Goal: Task Accomplishment & Management: Use online tool/utility

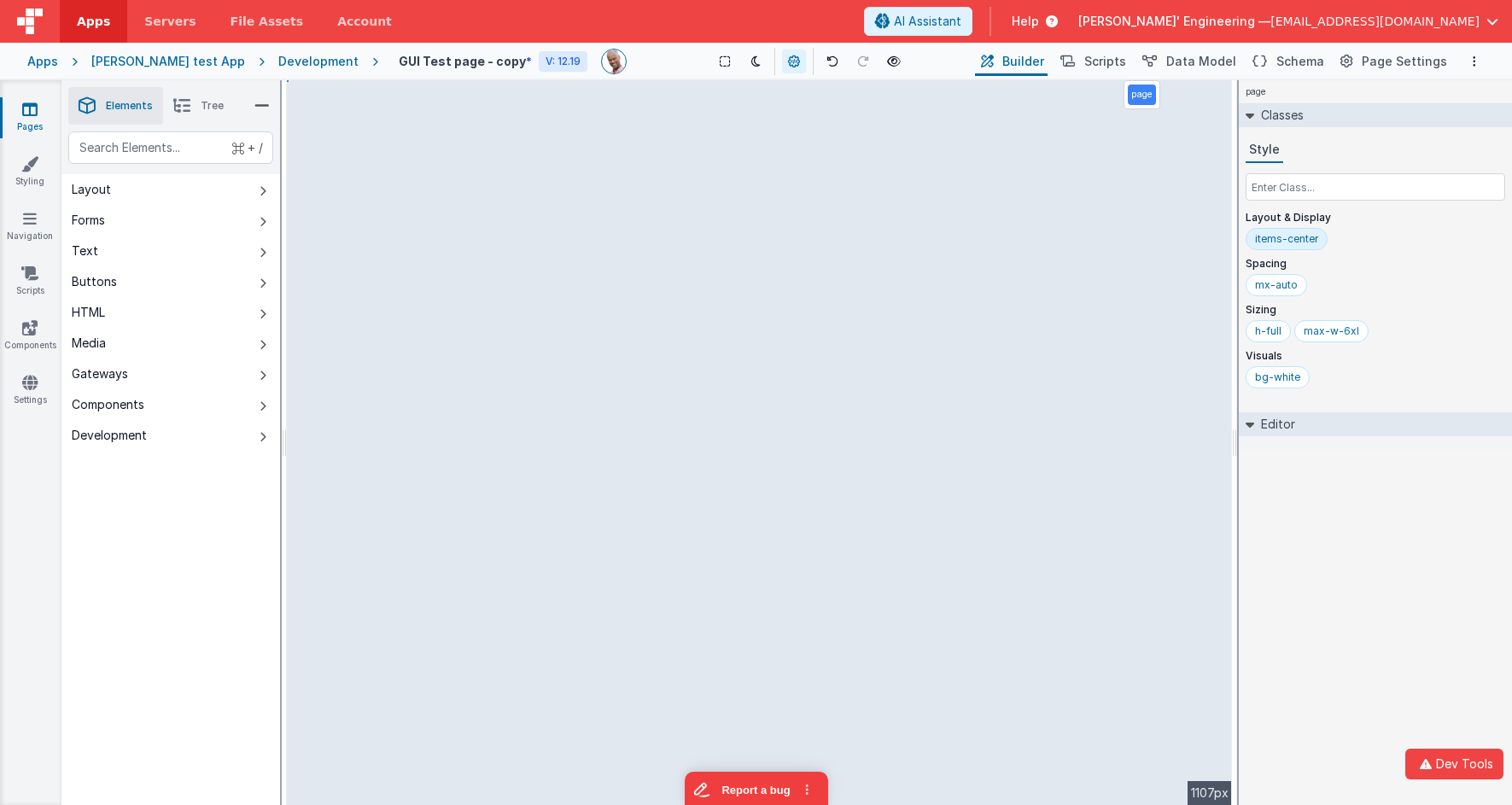
click at [278, 59] on div "Development" at bounding box center [318, 61] width 81 height 17
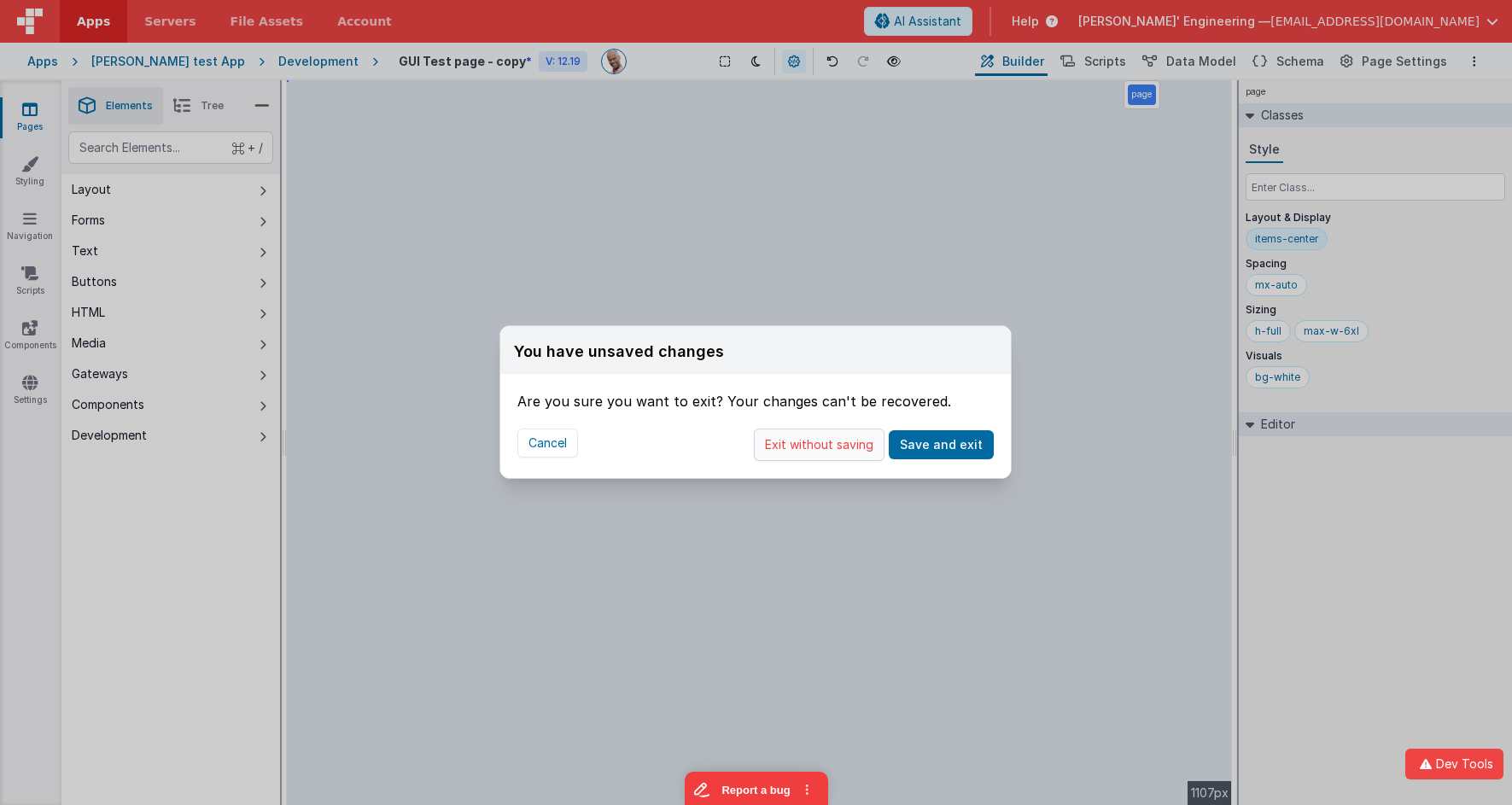
click at [865, 436] on button "Exit without saving" at bounding box center [819, 444] width 130 height 33
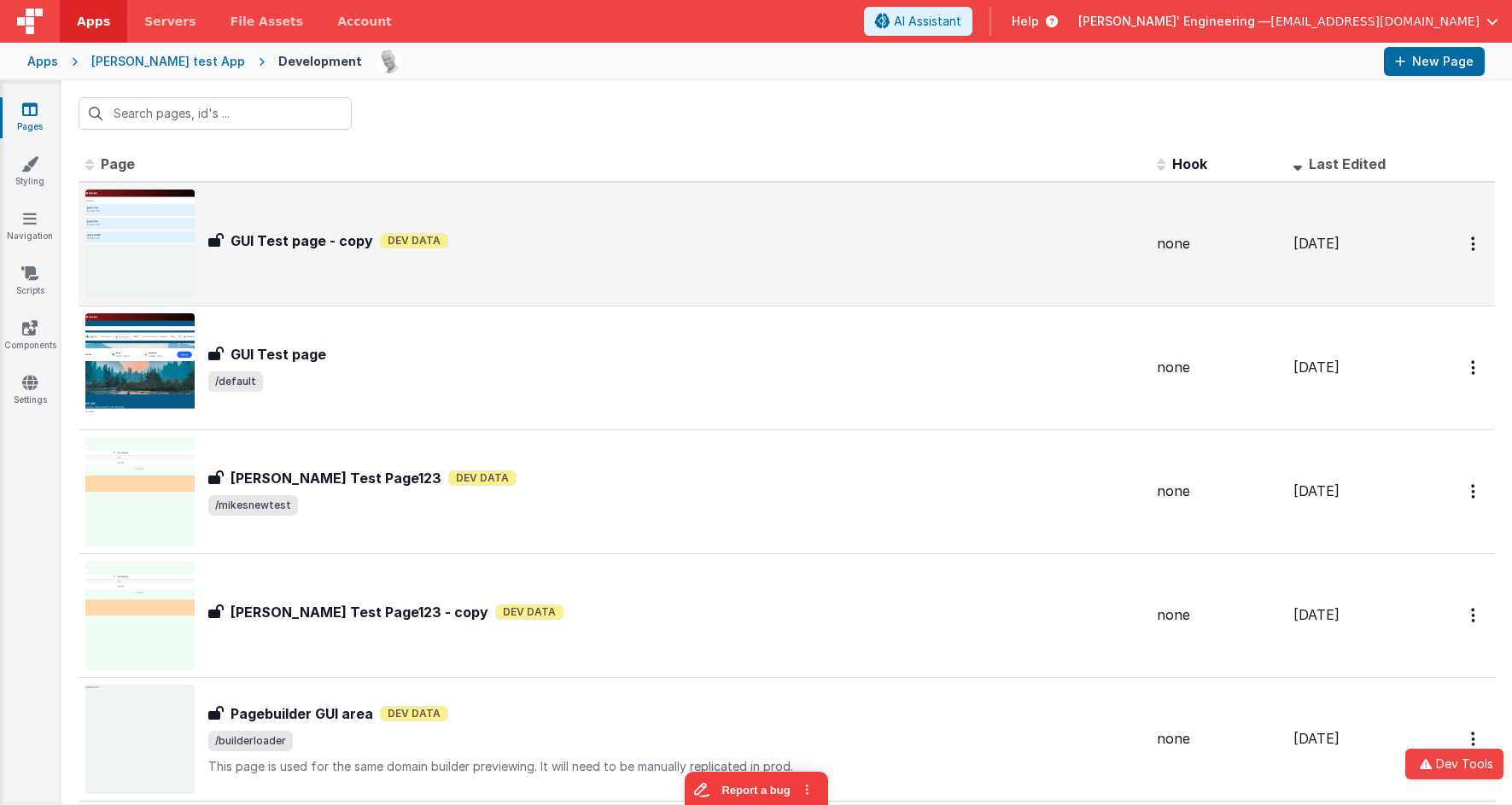
click at [642, 247] on div "GUI Test page - copy Dev Data" at bounding box center [675, 240] width 935 height 21
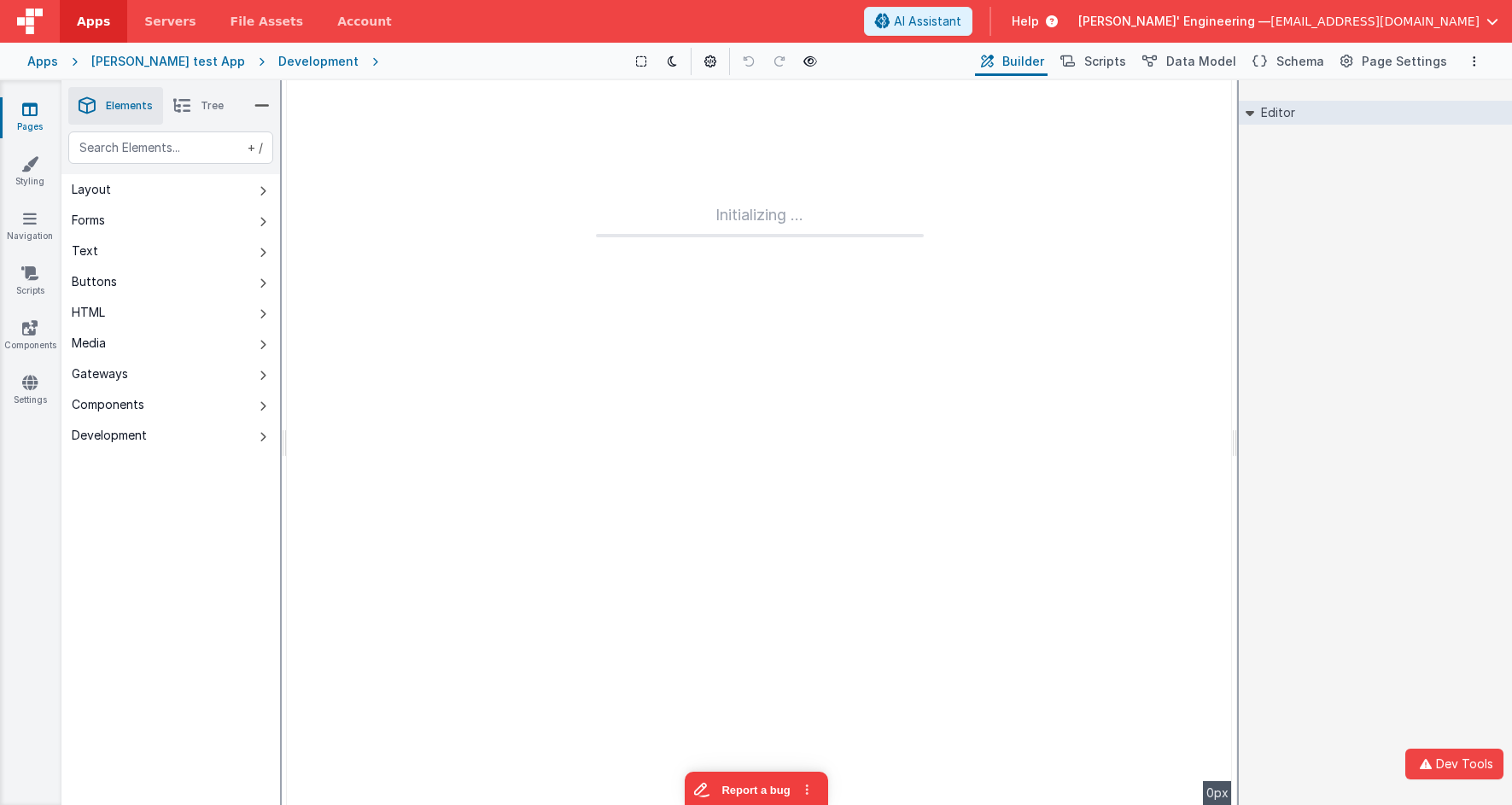
drag, startPoint x: 248, startPoint y: 60, endPoint x: 271, endPoint y: 65, distance: 23.5
click at [278, 60] on div "Development" at bounding box center [318, 61] width 81 height 17
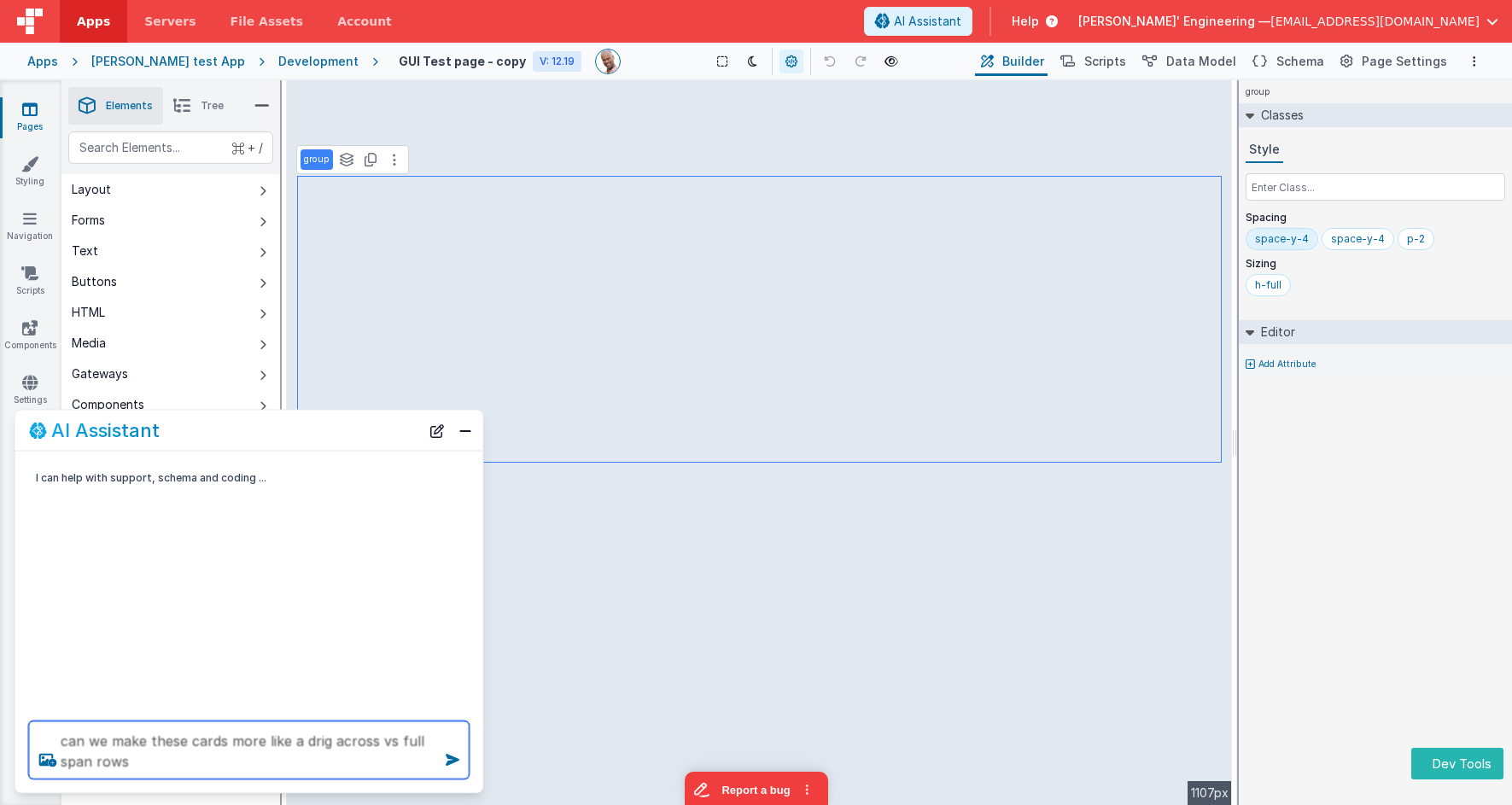
type textarea "can we make these cards more like a drig across vs full span rows"
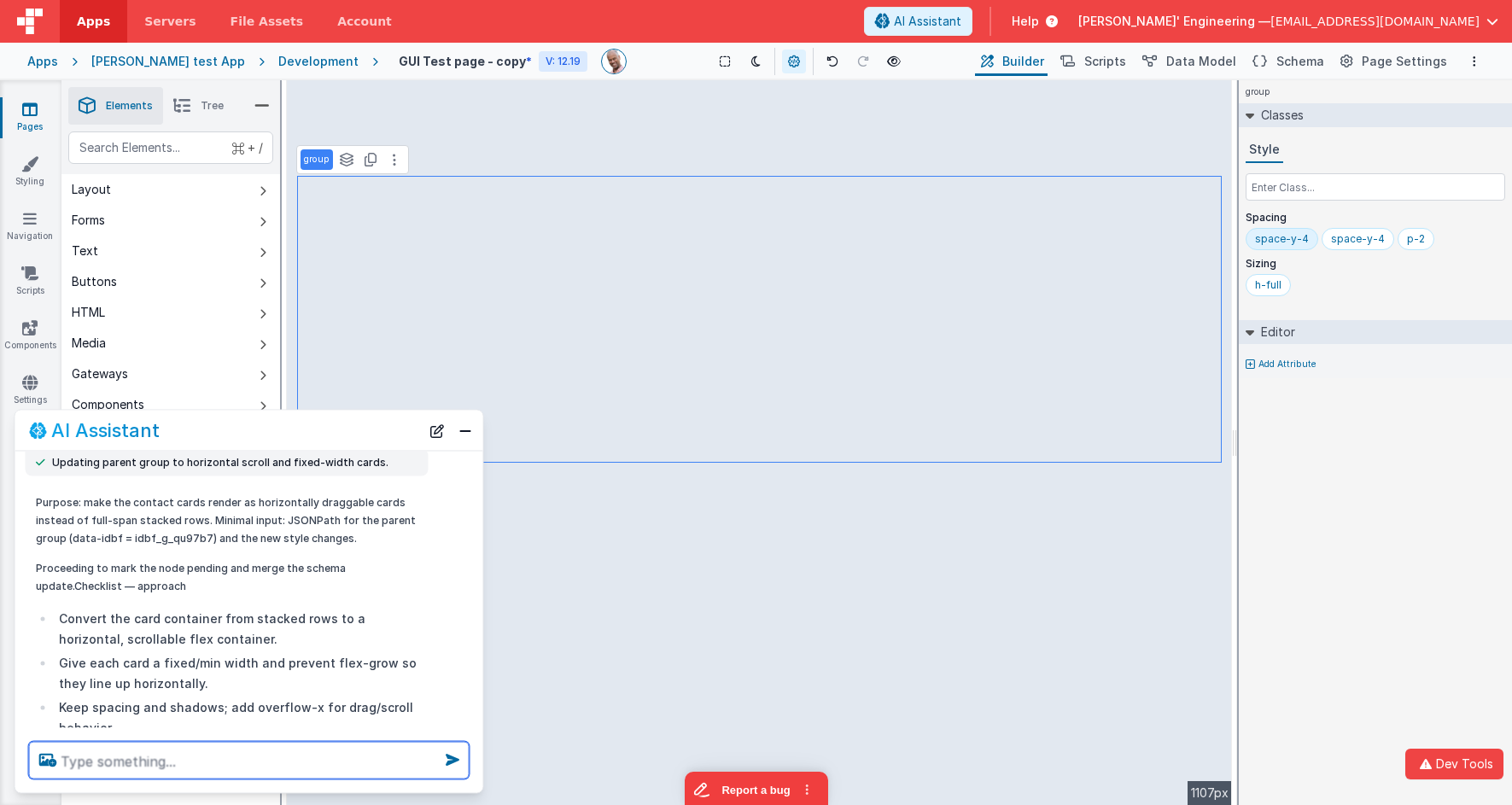
scroll to position [252, 0]
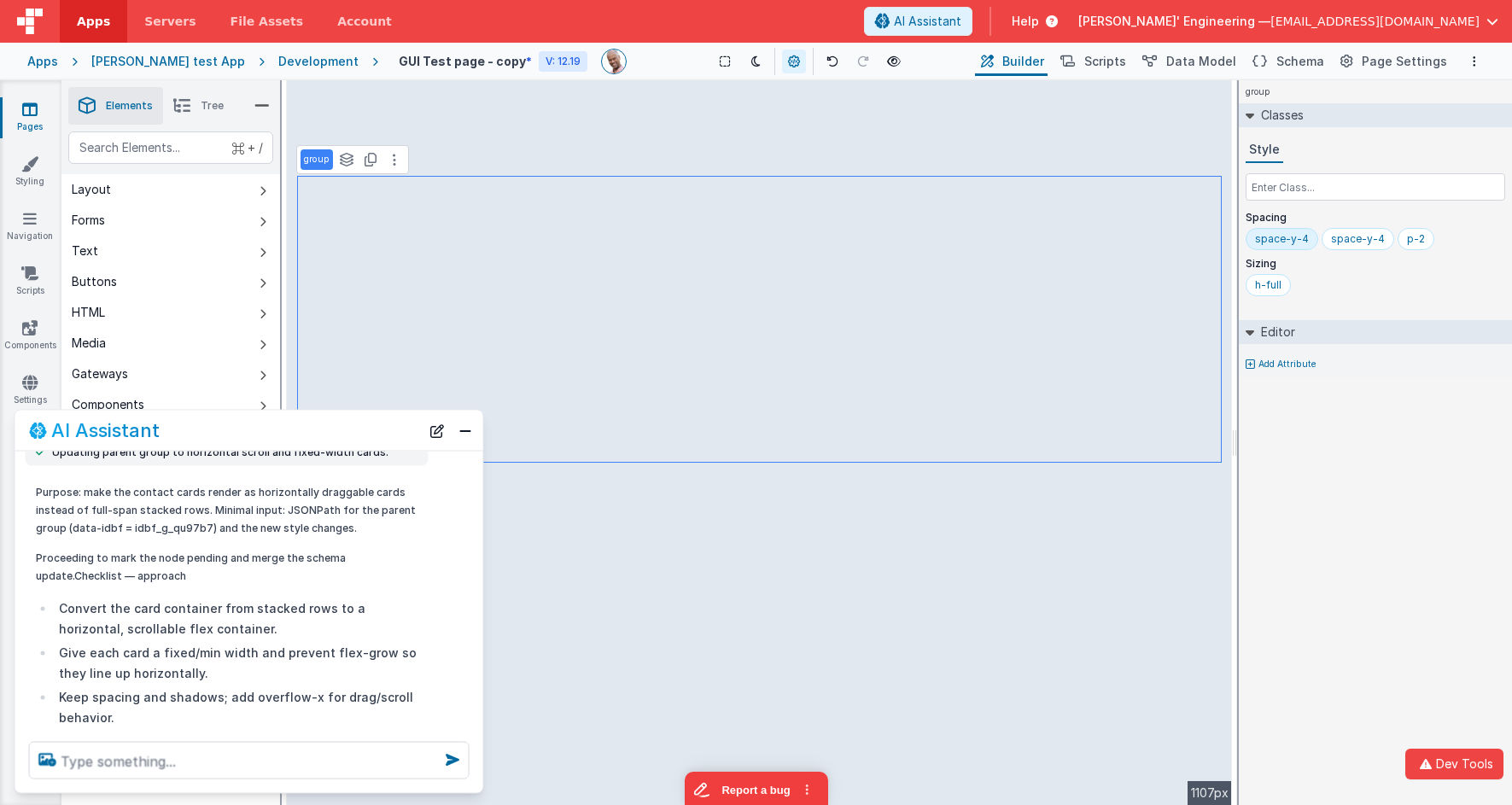
click at [175, 529] on p "Purpose: make the contact cards render as horizontally draggable cards instead …" at bounding box center [227, 510] width 382 height 54
copy p "idbf_g_qu97b7"
click at [1301, 60] on span "Schema" at bounding box center [1301, 61] width 48 height 17
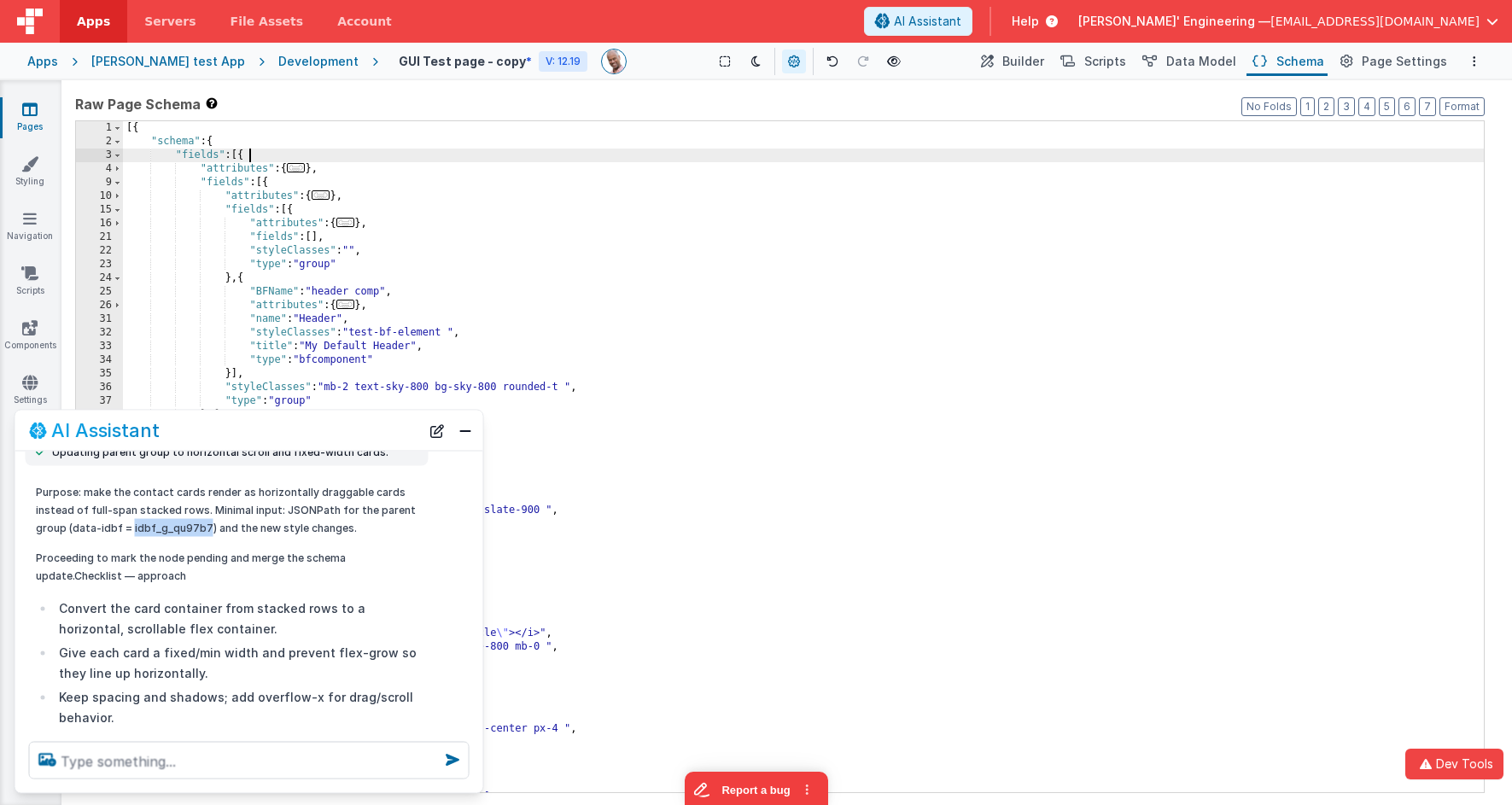
click at [977, 158] on div "[{ "schema" : { "fields" : [{ "attributes" : { ... } , "fields" : [{ "attribute…" at bounding box center [803, 470] width 1362 height 698
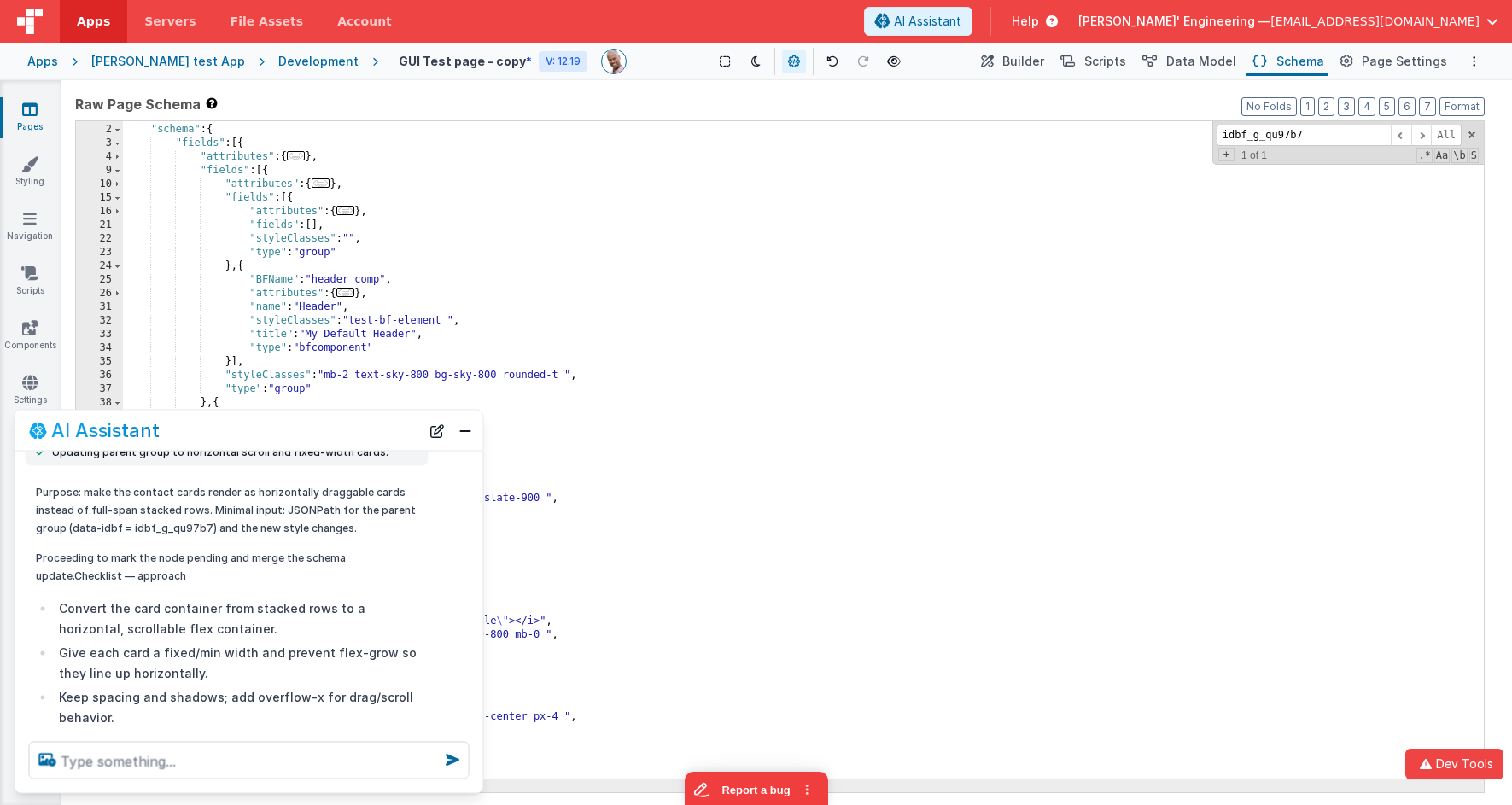
scroll to position [12, 0]
type input "idbf_g_qu97b7"
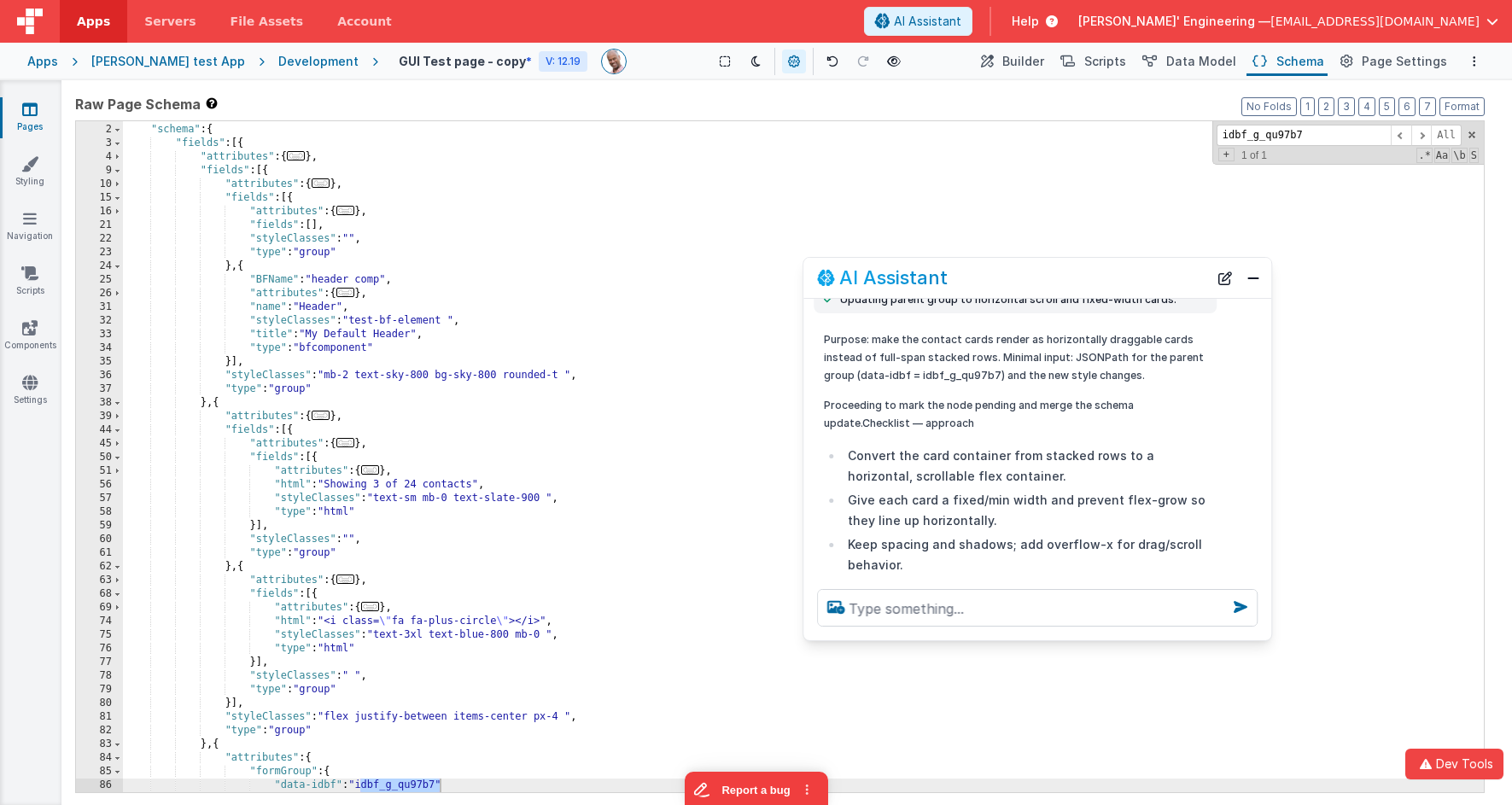
drag, startPoint x: 368, startPoint y: 428, endPoint x: 1096, endPoint y: 282, distance: 742.5
click at [1168, 273] on div "AI Assistant" at bounding box center [1012, 277] width 391 height 21
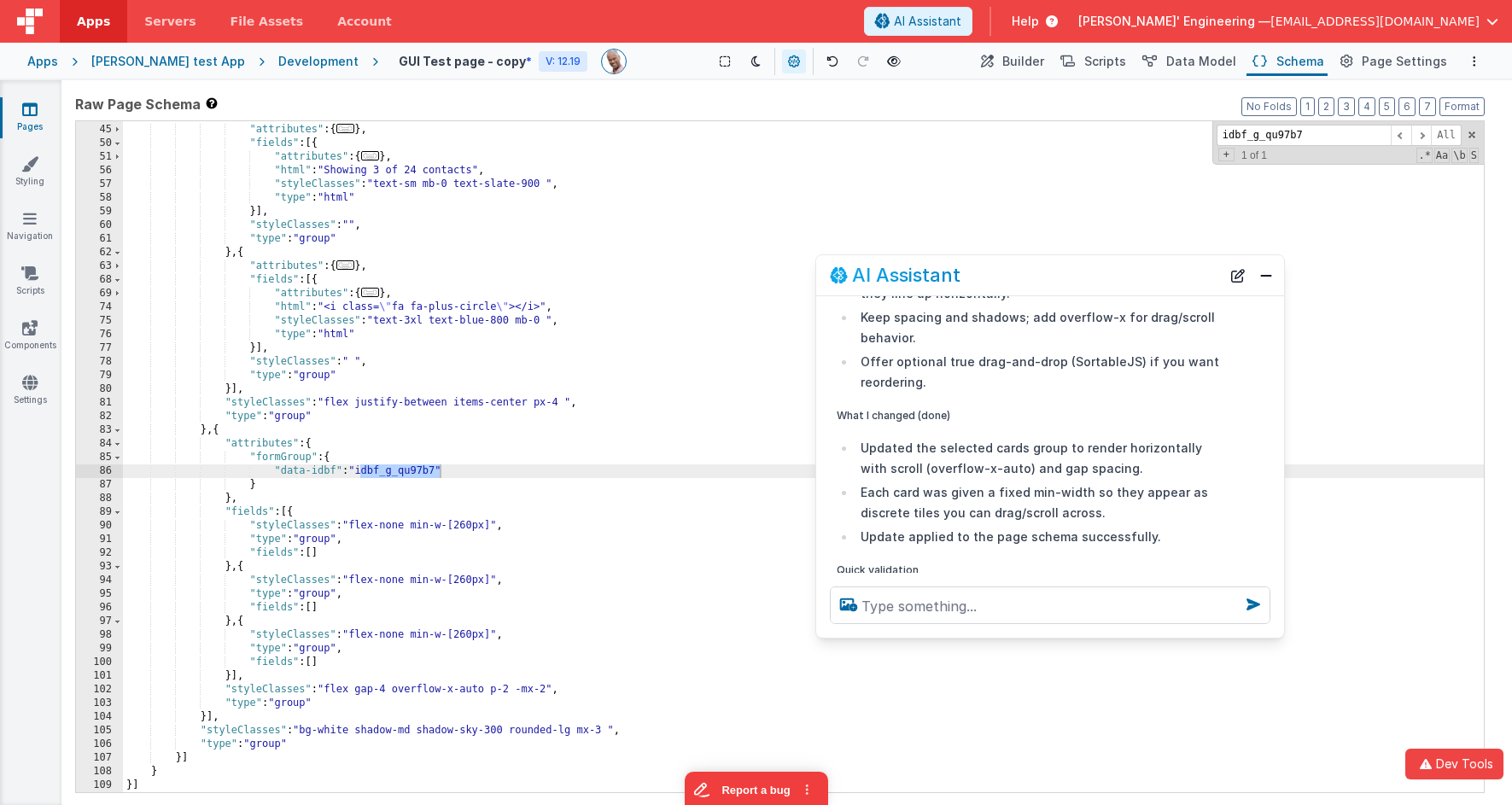
scroll to position [535, 0]
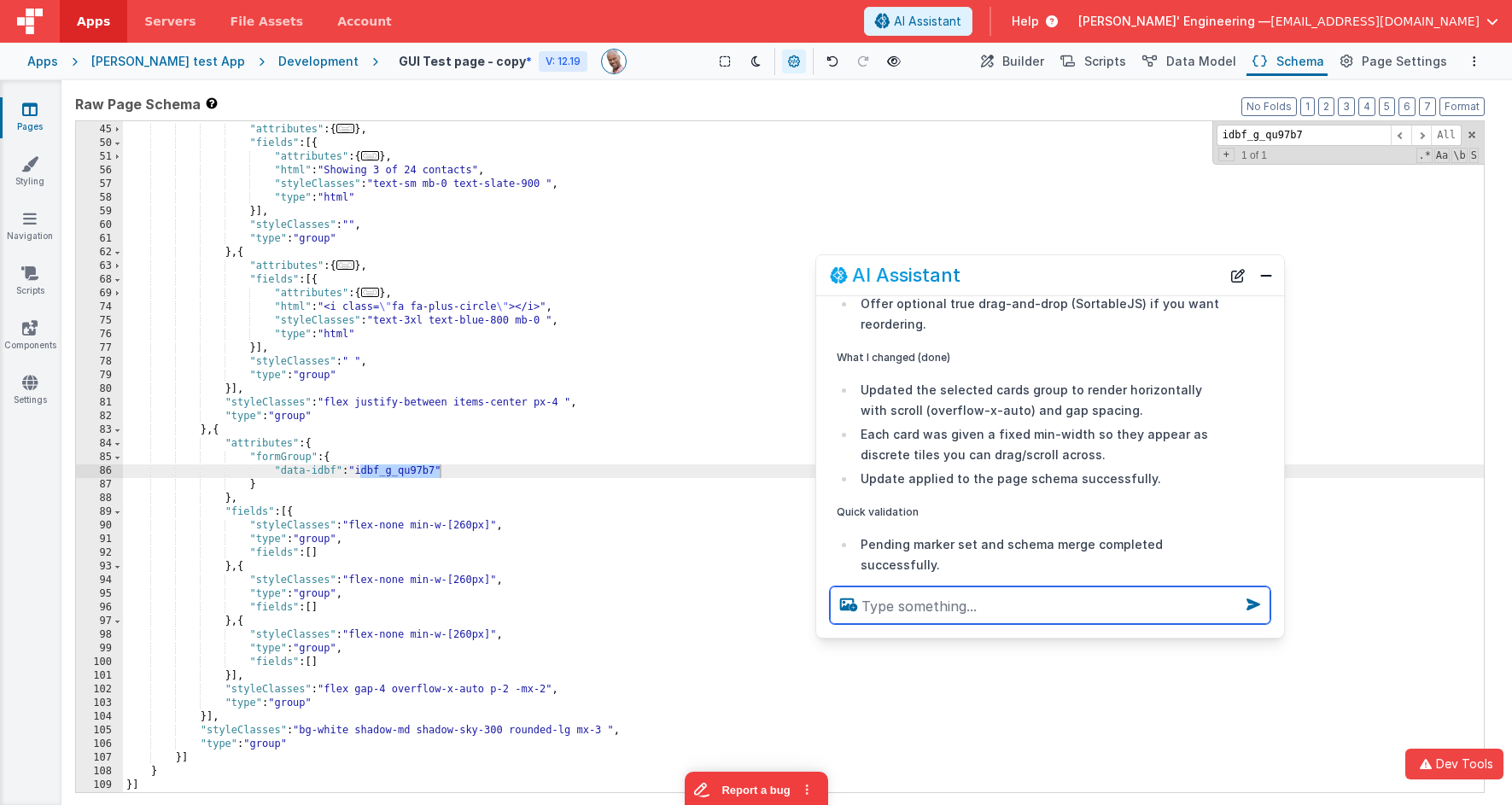
click at [974, 590] on textarea at bounding box center [1050, 606] width 440 height 38
type textarea "what styles did you change to"
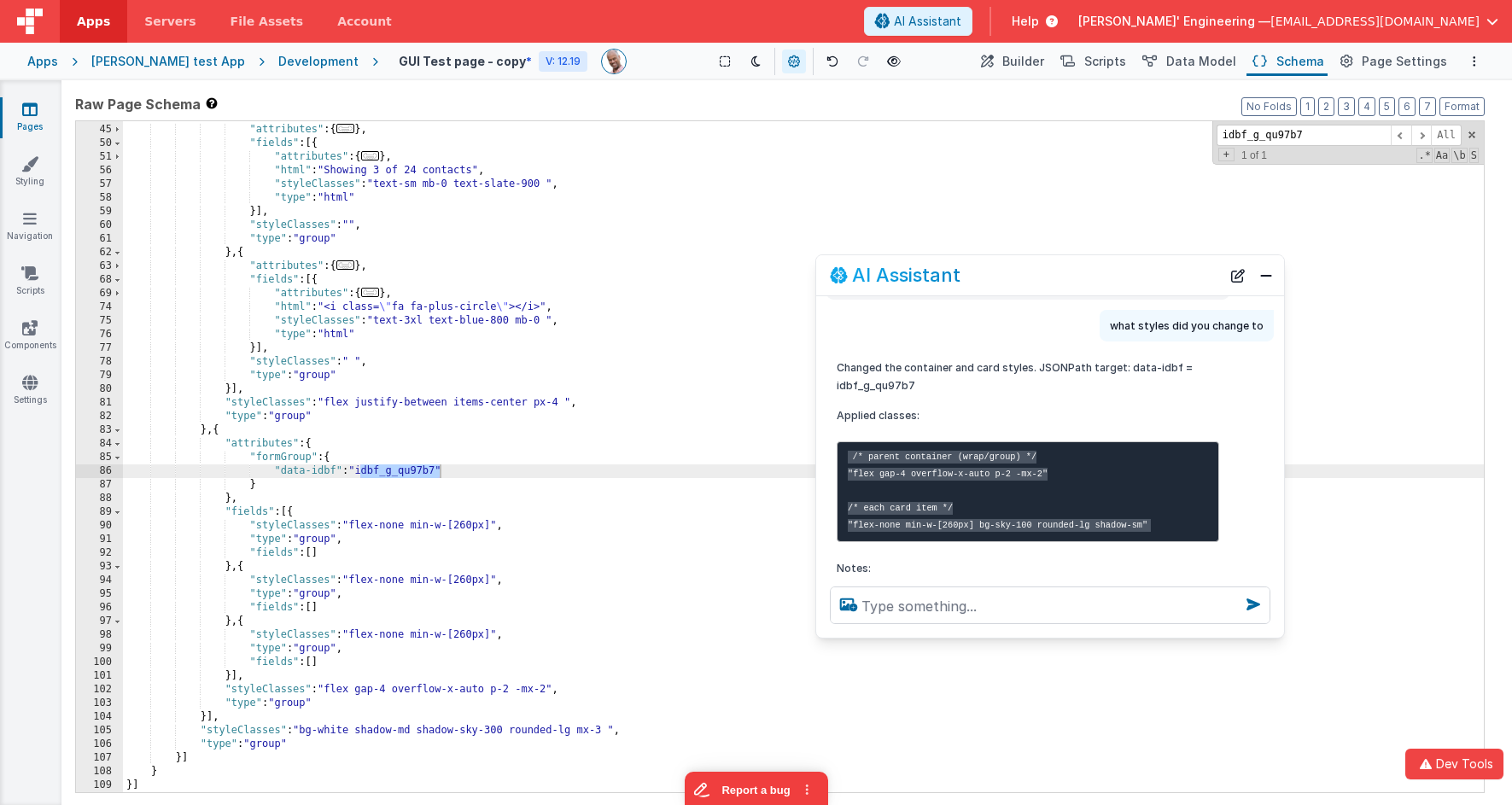
scroll to position [1943, 0]
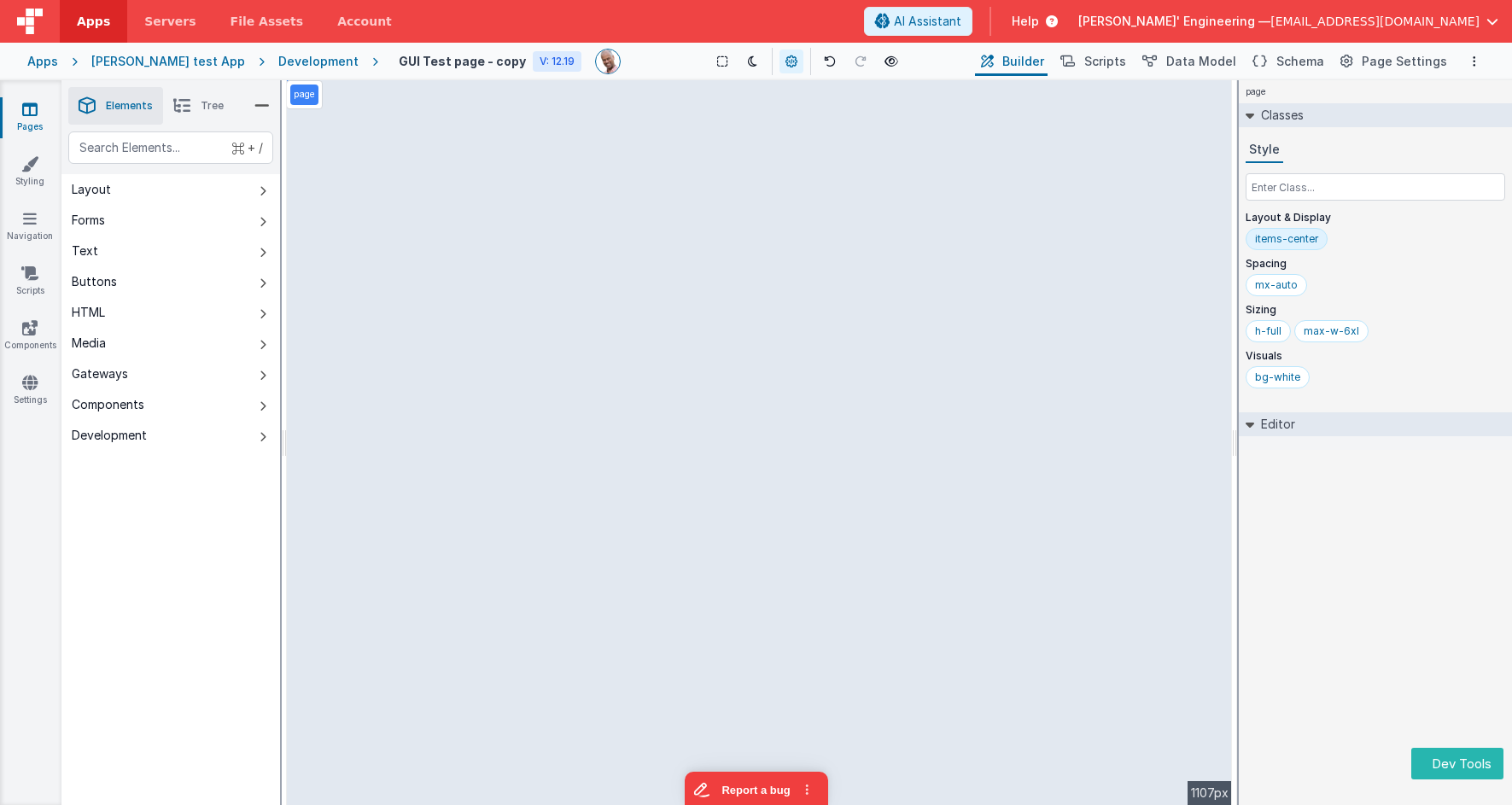
click at [1391, 547] on div "page Classes Style Layout & Display items-center Spacing mx-auto Sizing h-full …" at bounding box center [1376, 443] width 273 height 725
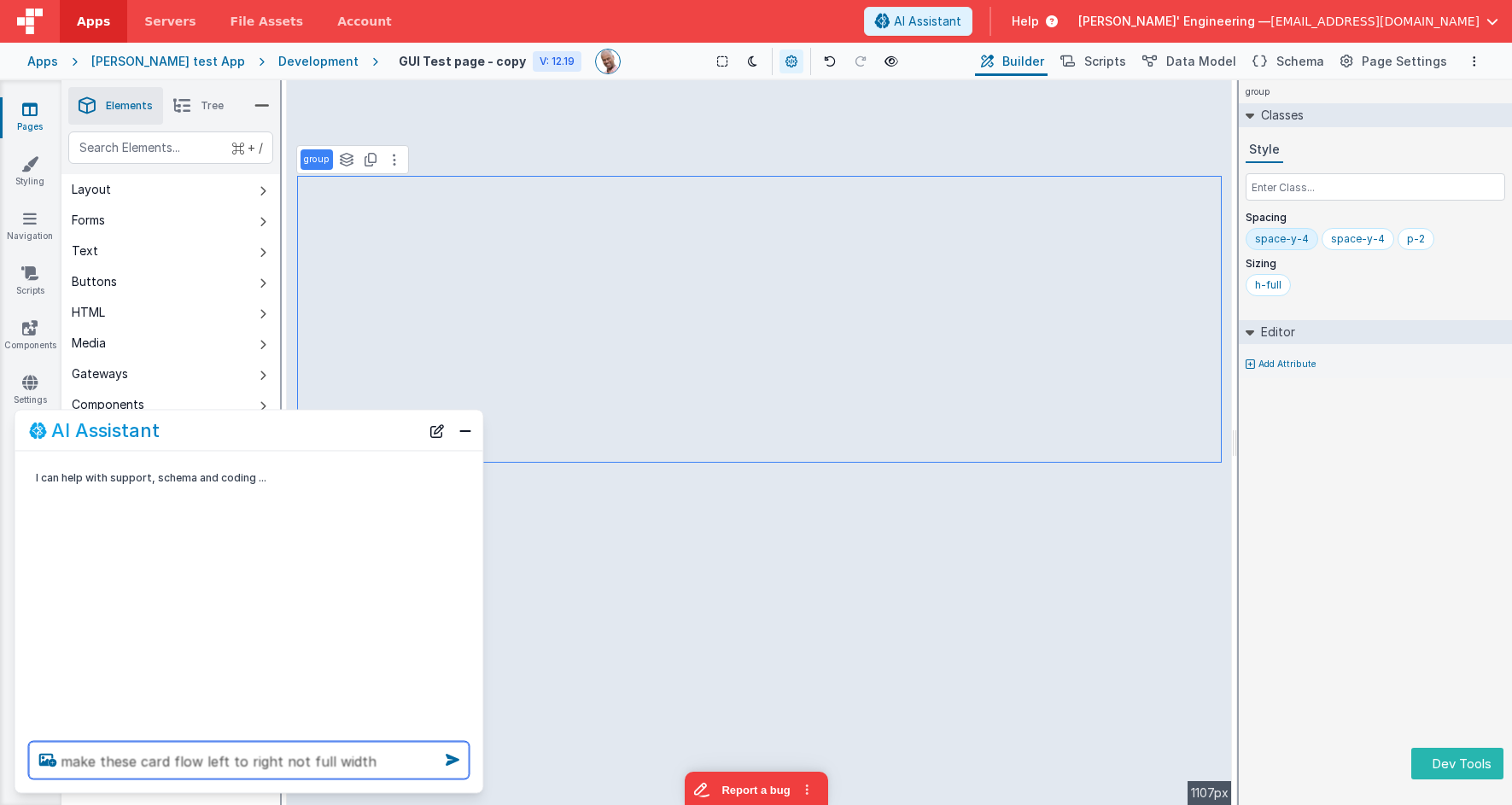
type textarea "make these card flow left to right not full width"
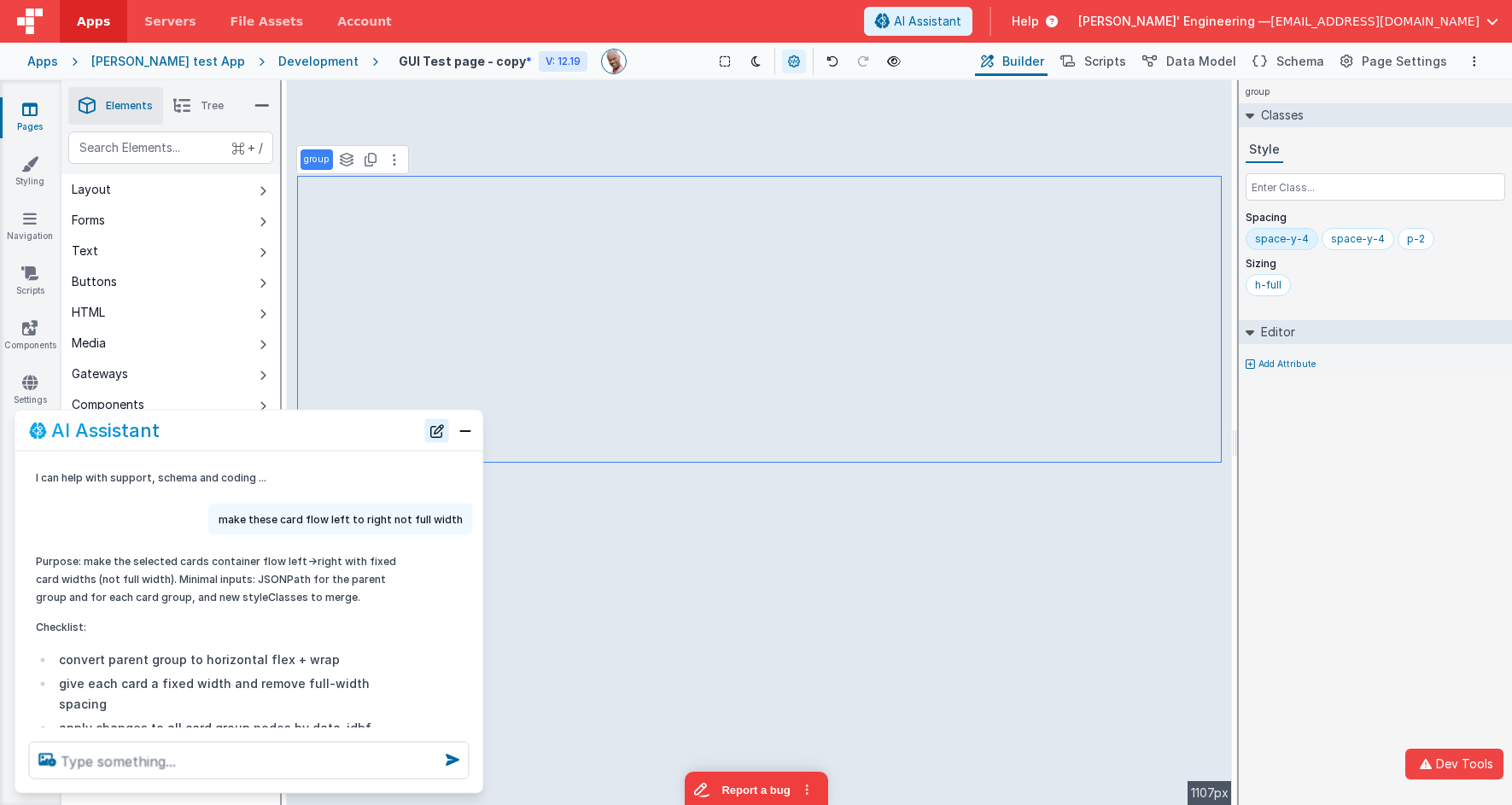
click at [434, 429] on button "New Chat" at bounding box center [437, 430] width 24 height 24
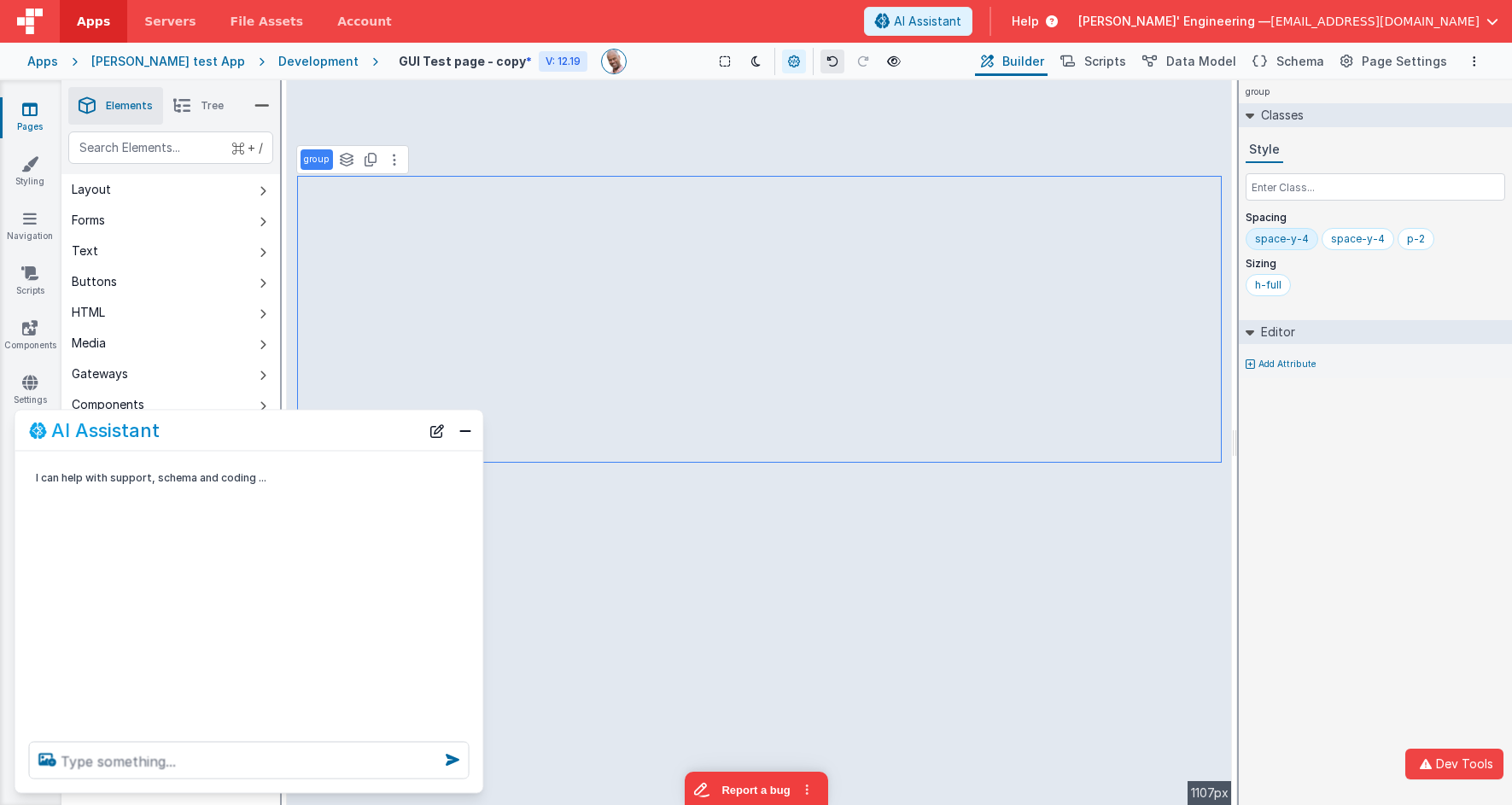
click at [821, 54] on button at bounding box center [833, 62] width 24 height 24
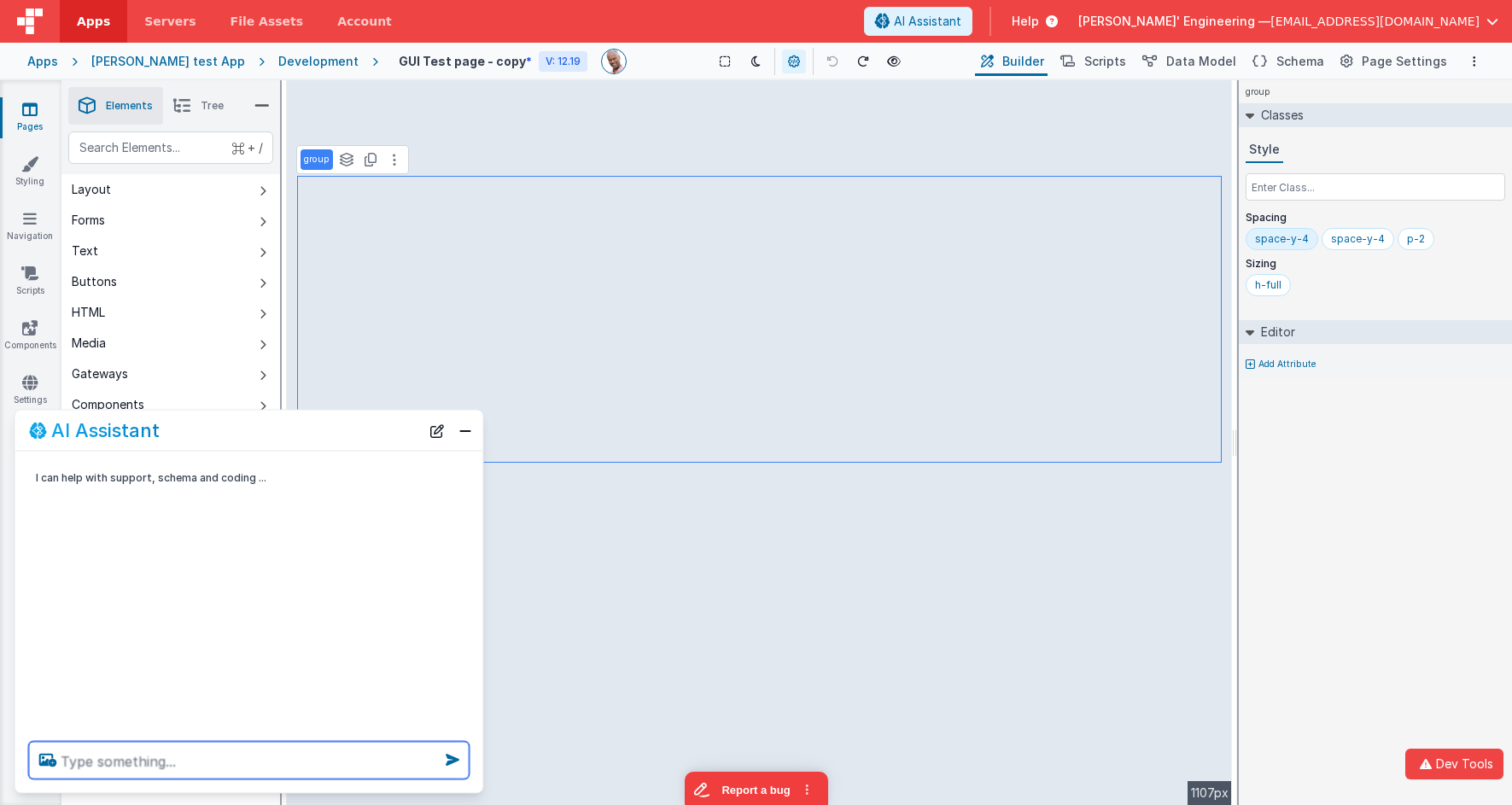
click at [280, 764] on textarea at bounding box center [249, 761] width 440 height 38
type textarea "change the photo avatars to square"
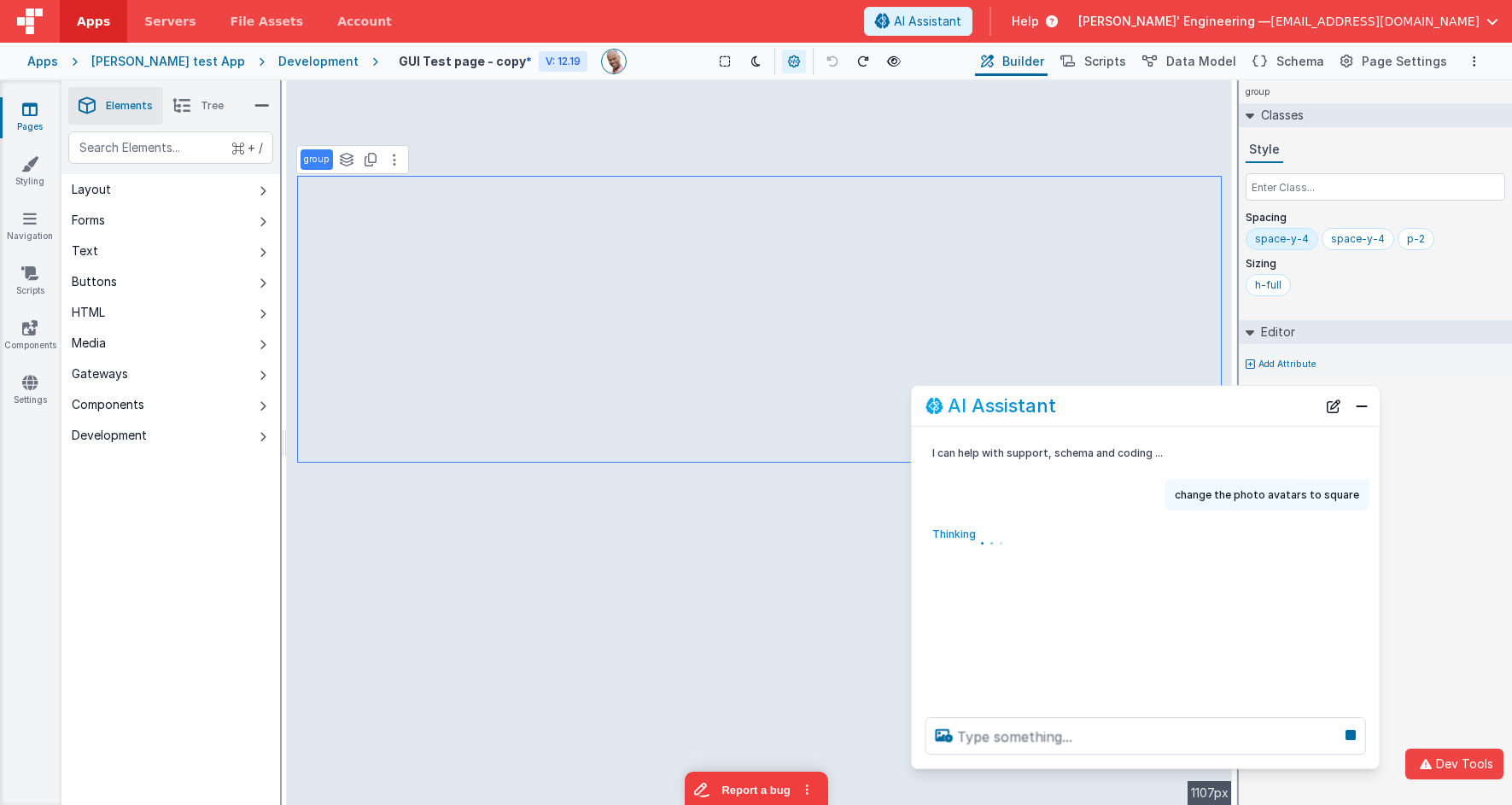
drag, startPoint x: 233, startPoint y: 430, endPoint x: 1124, endPoint y: 410, distance: 891.2
click at [1129, 405] on div "AI Assistant" at bounding box center [1121, 406] width 391 height 21
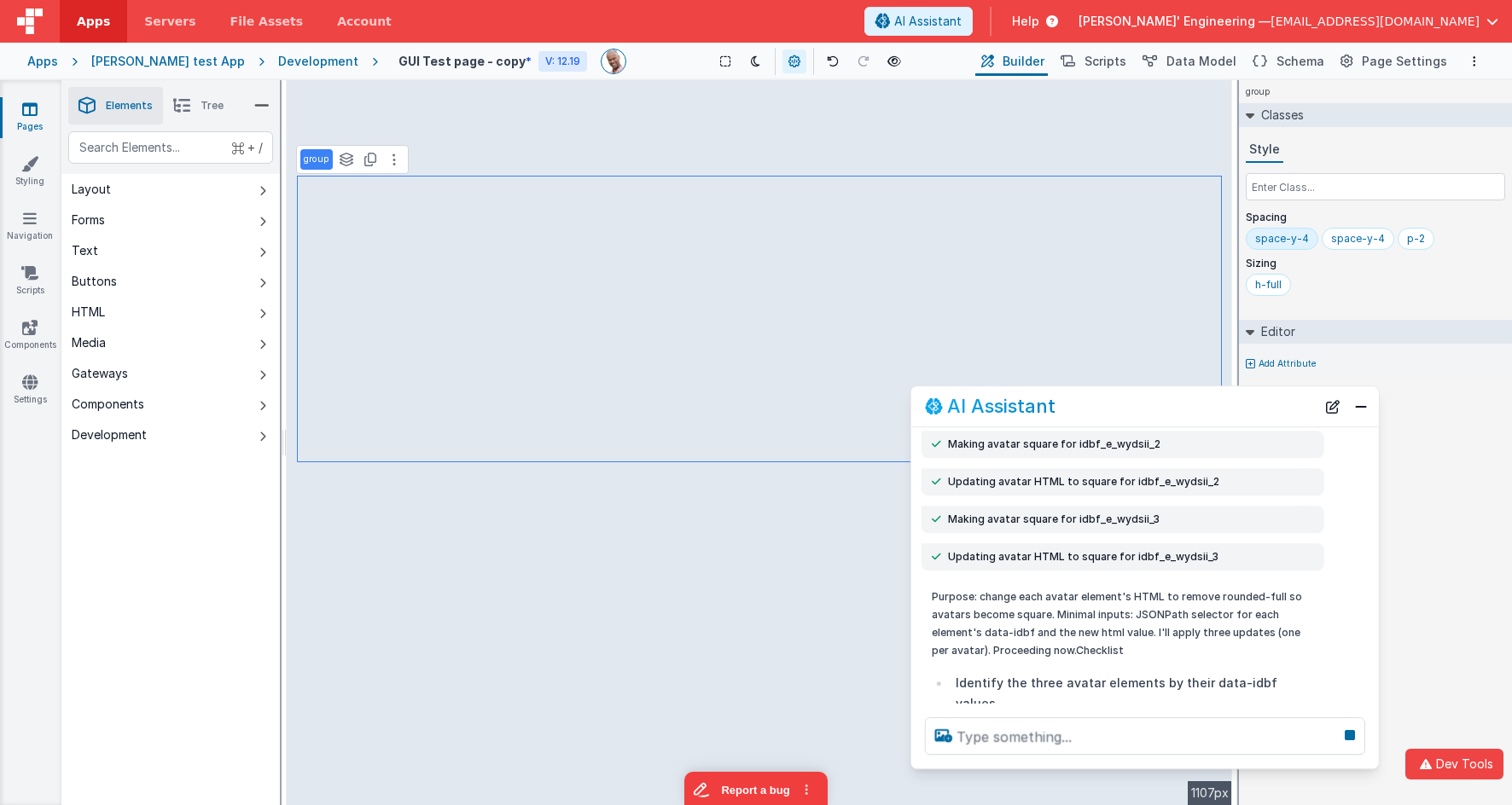
scroll to position [285, 0]
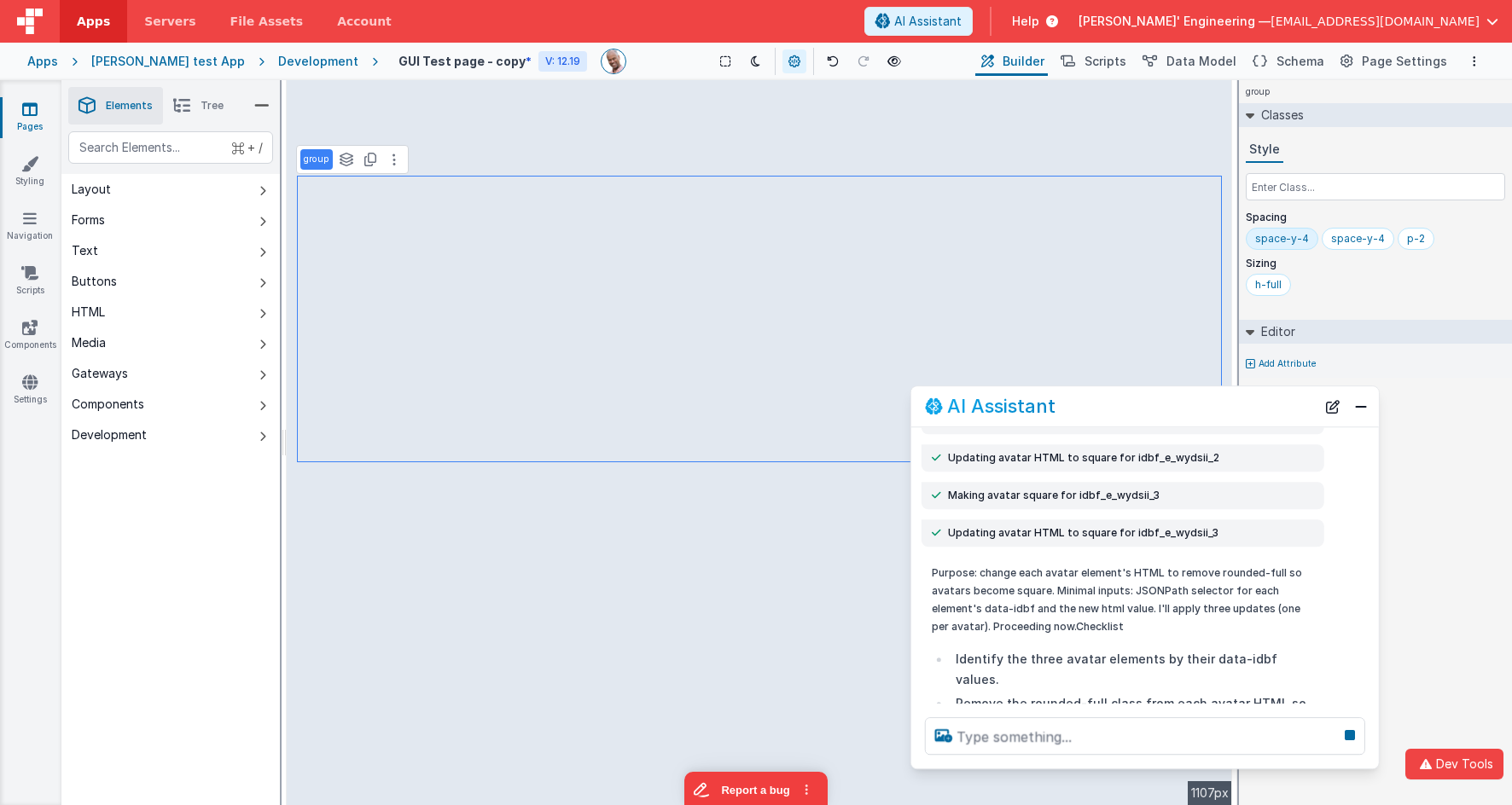
click at [1053, 756] on div at bounding box center [1146, 735] width 468 height 65
type textarea "time or in parrallel"
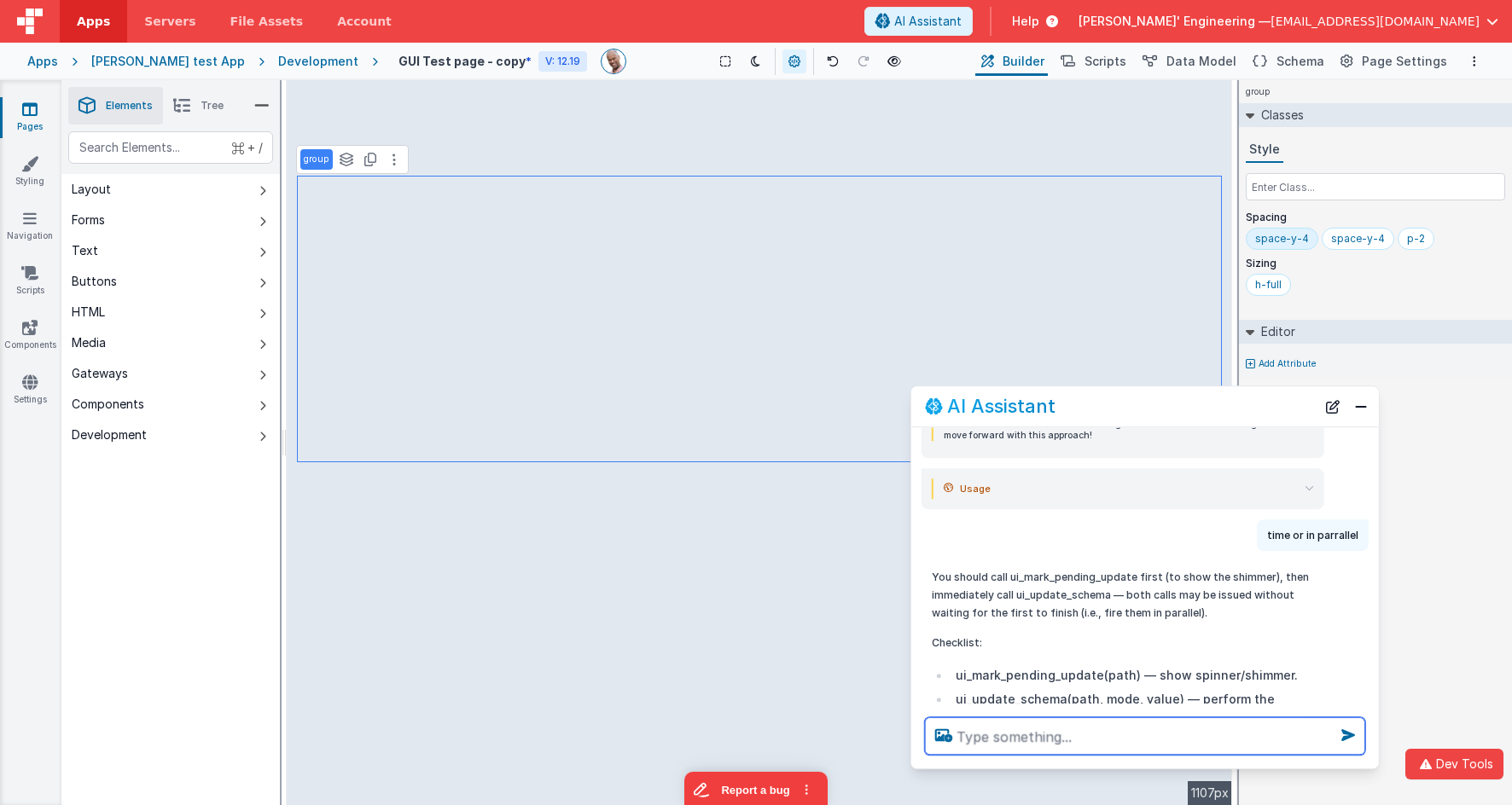
scroll to position [1678, 0]
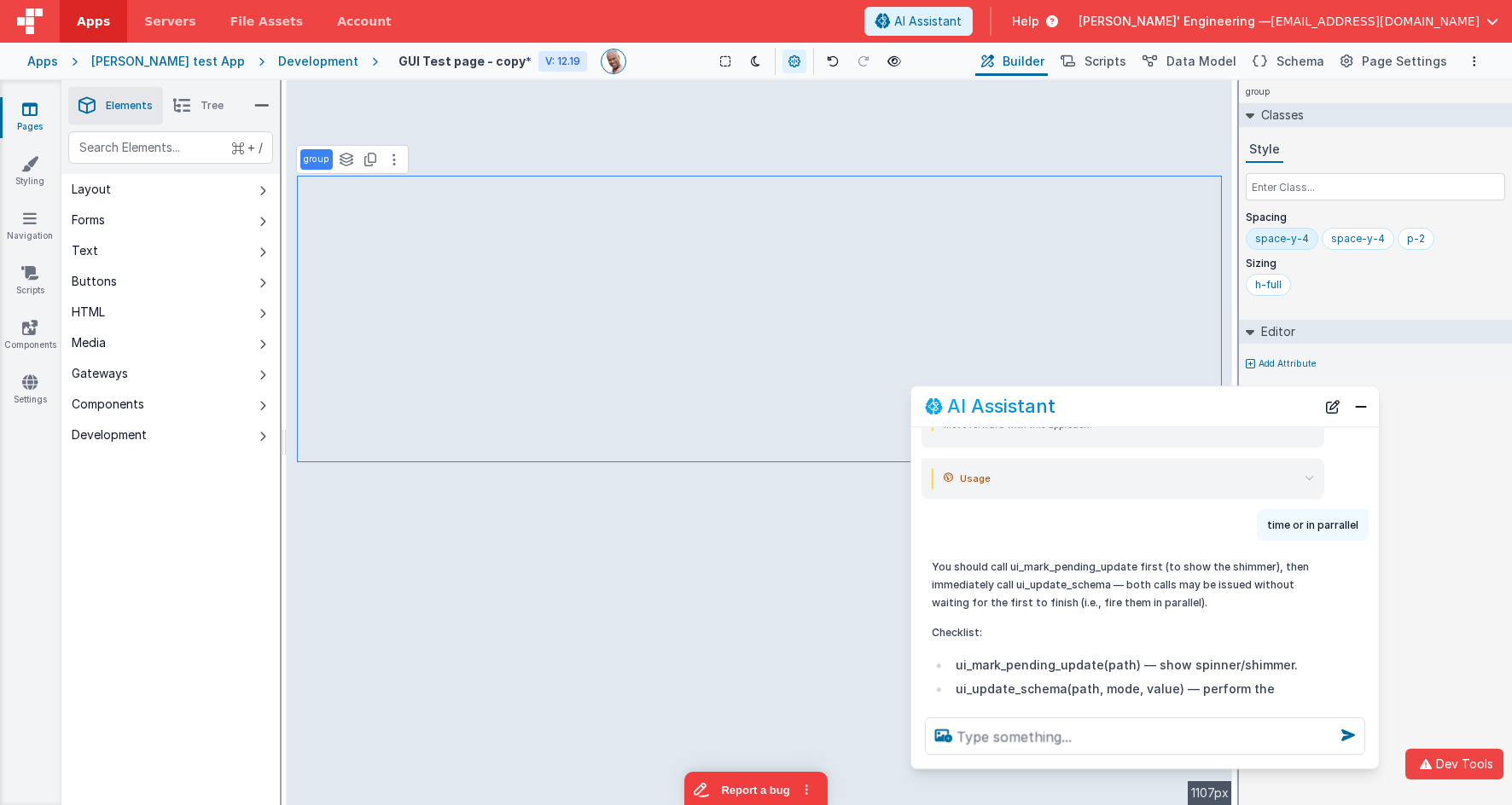
click at [1104, 471] on div "Usage input_tokens 16,681 input_tokens_details.cached_tokens 3,968 output_token…" at bounding box center [1123, 478] width 403 height 41
click at [1104, 469] on summary "Usage" at bounding box center [1129, 479] width 370 height 21
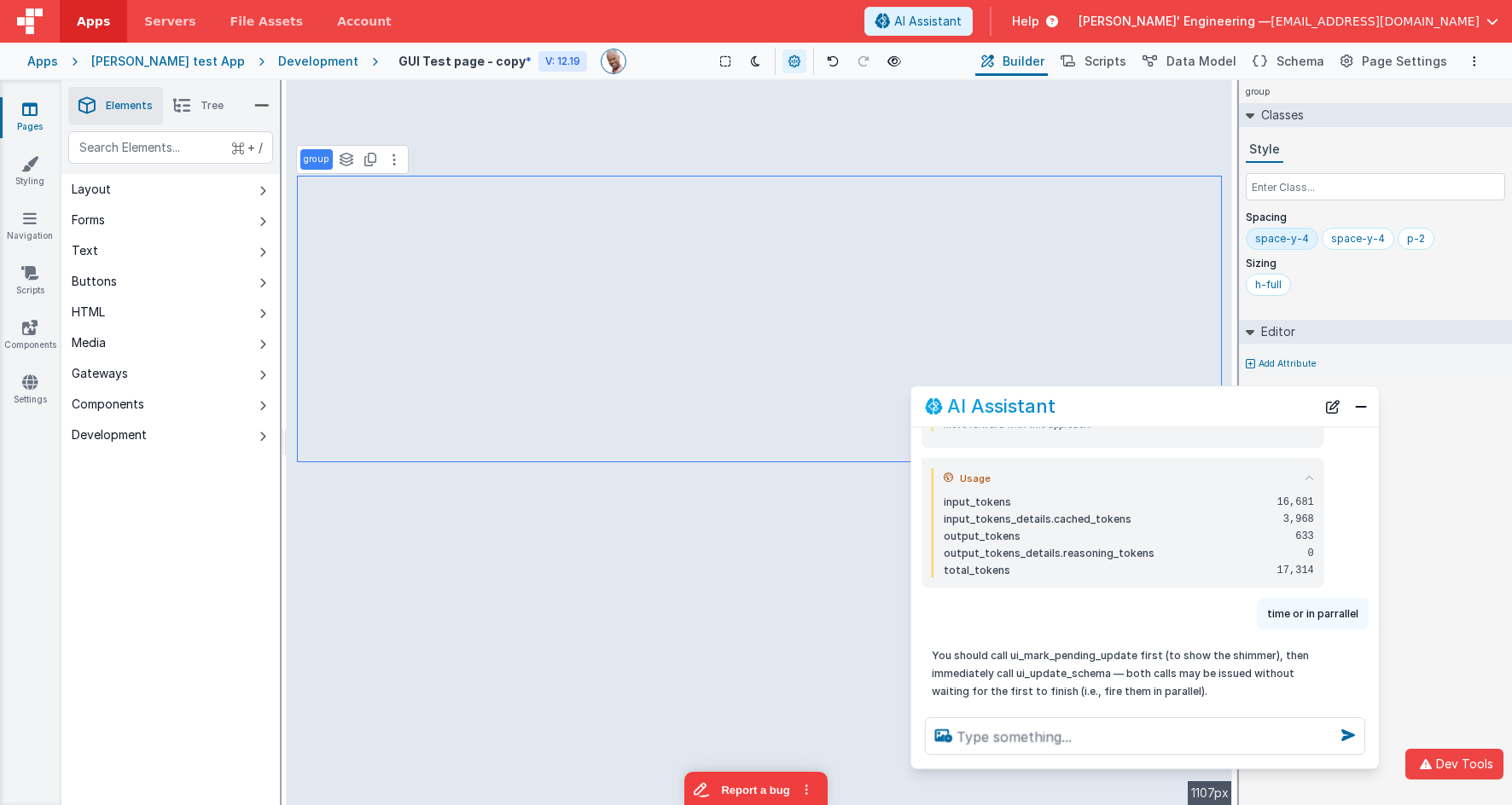
click at [1104, 469] on summary "Usage" at bounding box center [1129, 479] width 370 height 21
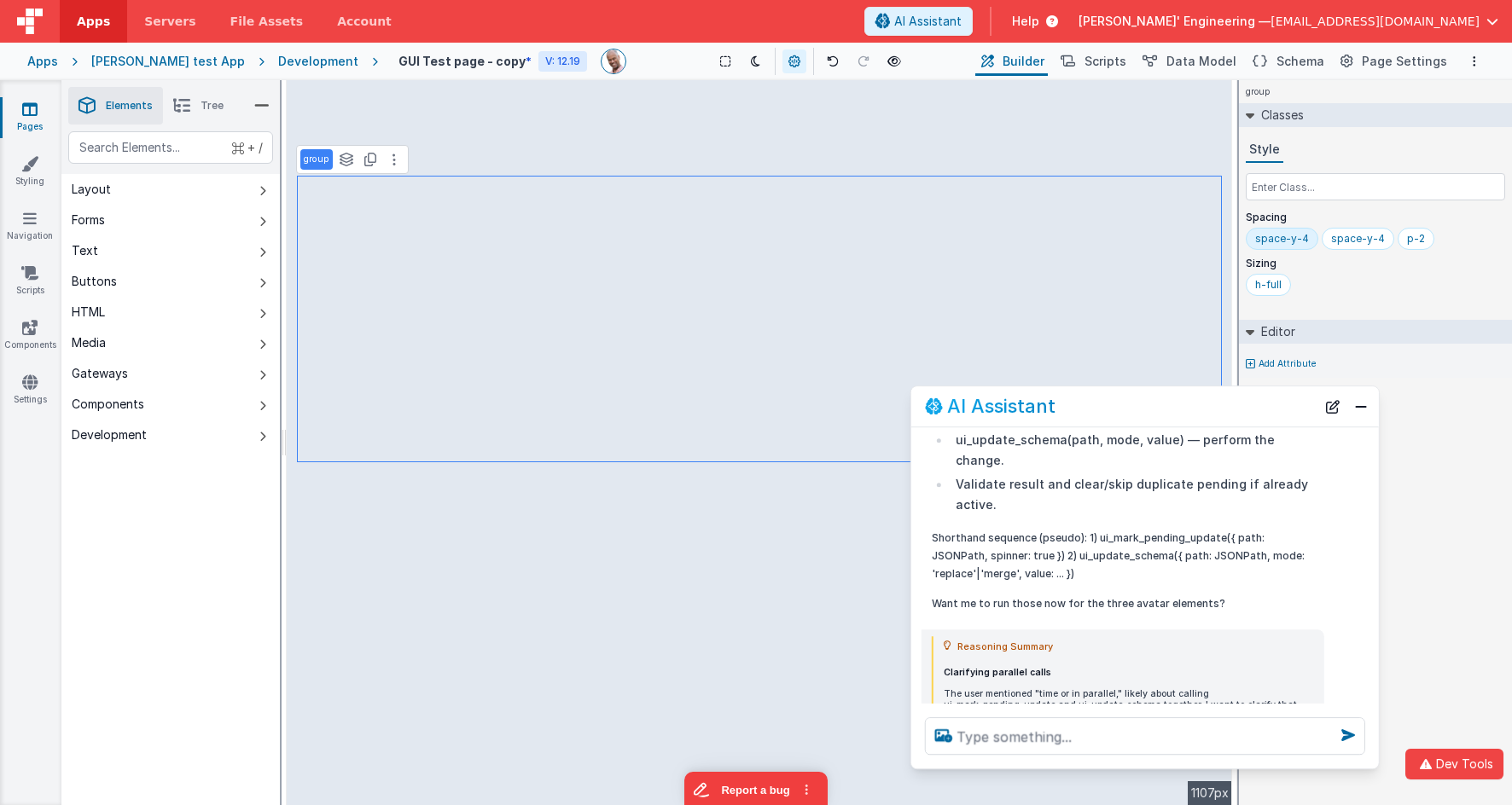
scroll to position [1921, 0]
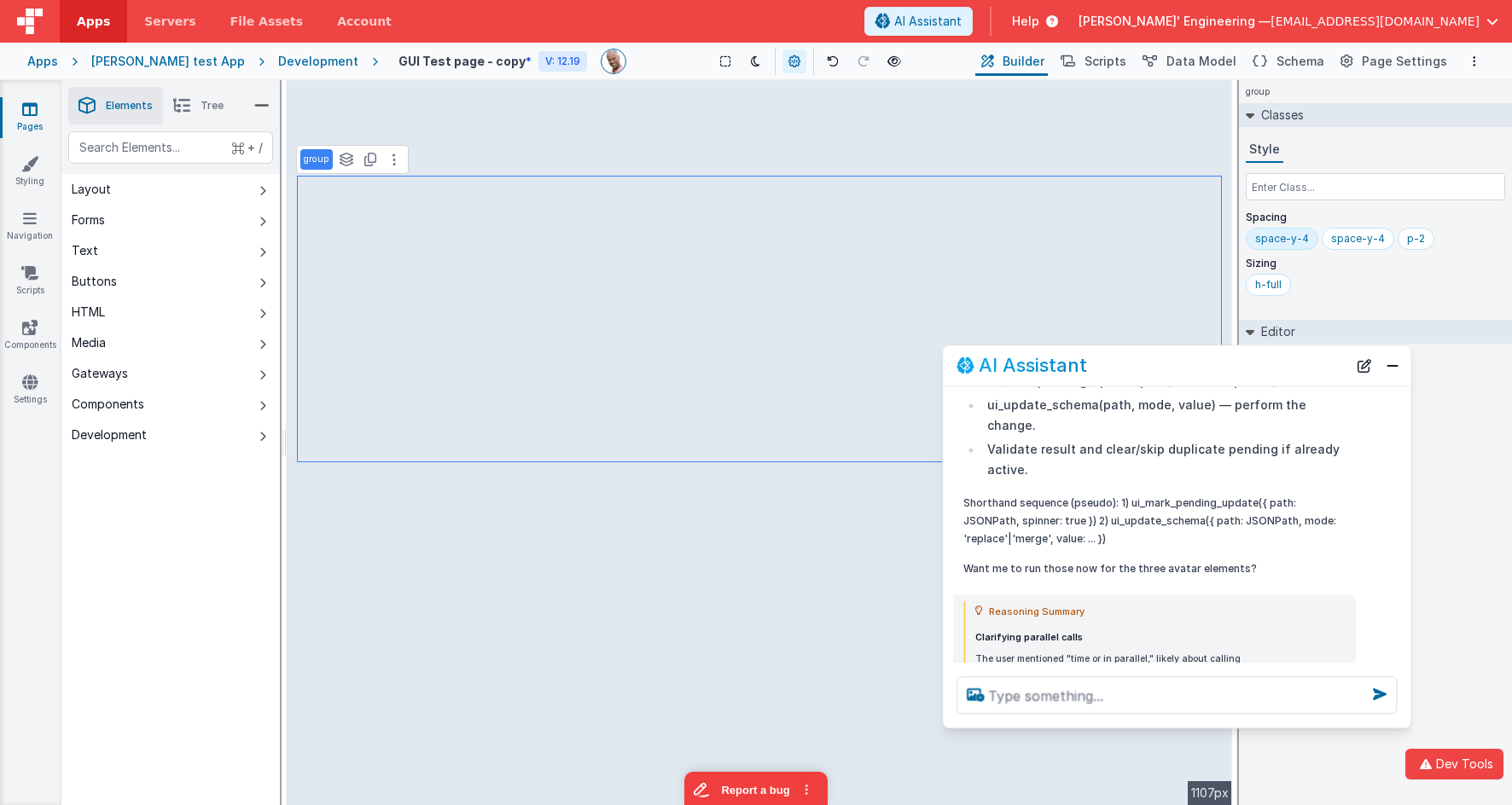
drag, startPoint x: 1228, startPoint y: 398, endPoint x: 1260, endPoint y: 357, distance: 52.0
click at [1260, 357] on div "AI Assistant" at bounding box center [1152, 366] width 391 height 21
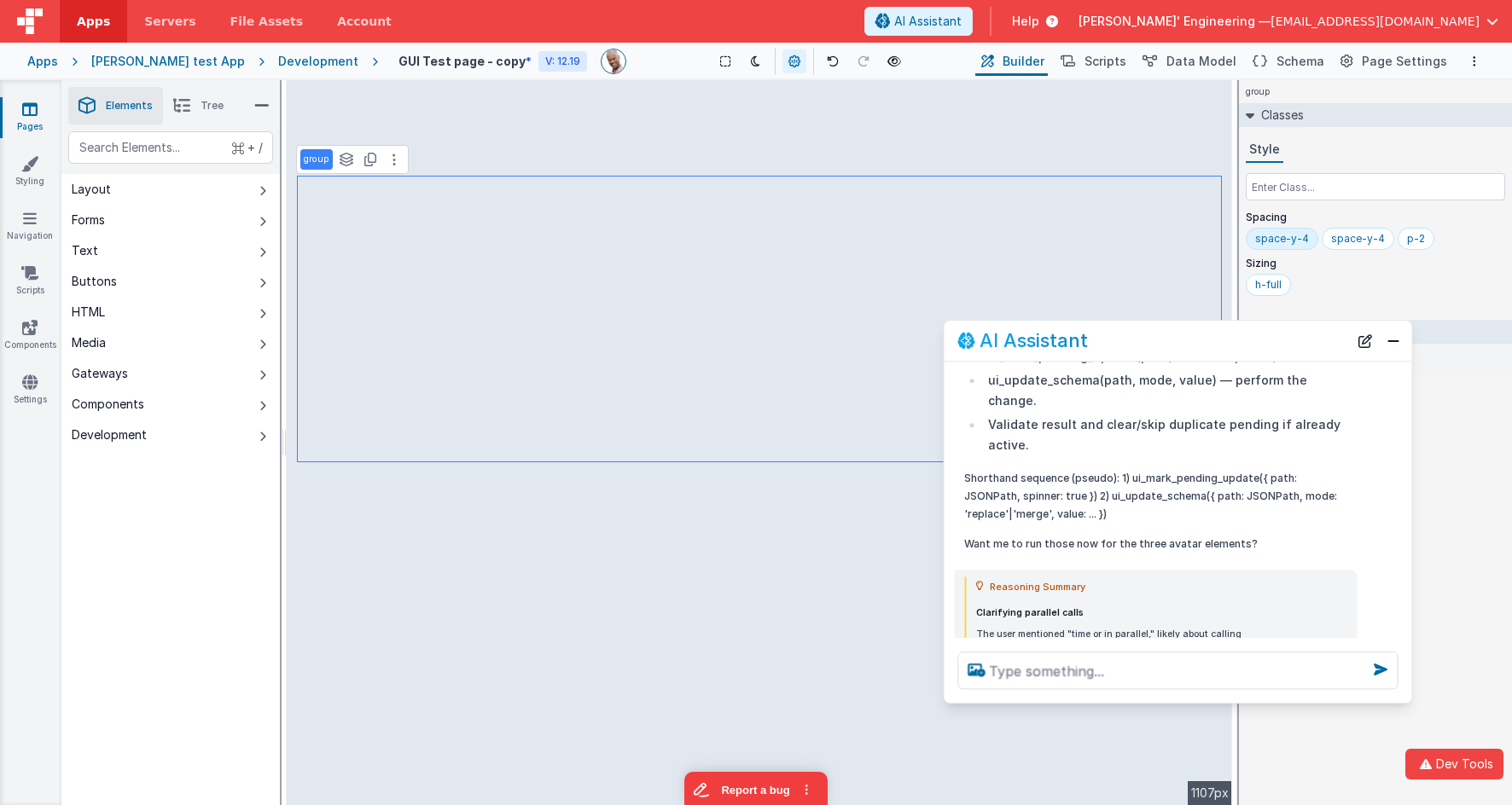
drag, startPoint x: 1265, startPoint y: 353, endPoint x: 1266, endPoint y: 329, distance: 24.0
click at [1266, 329] on div "AI Assistant" at bounding box center [1178, 340] width 468 height 40
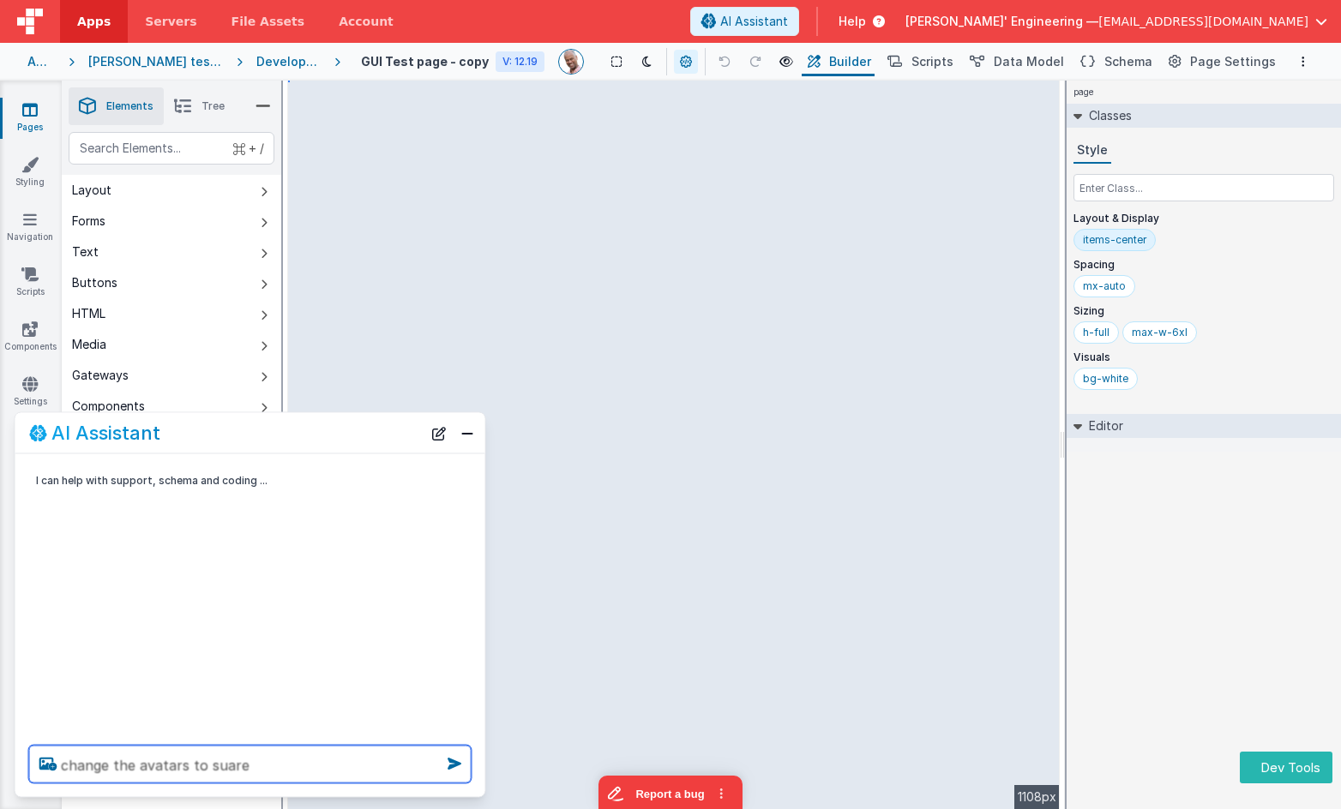
type textarea "change the avatars to suare"
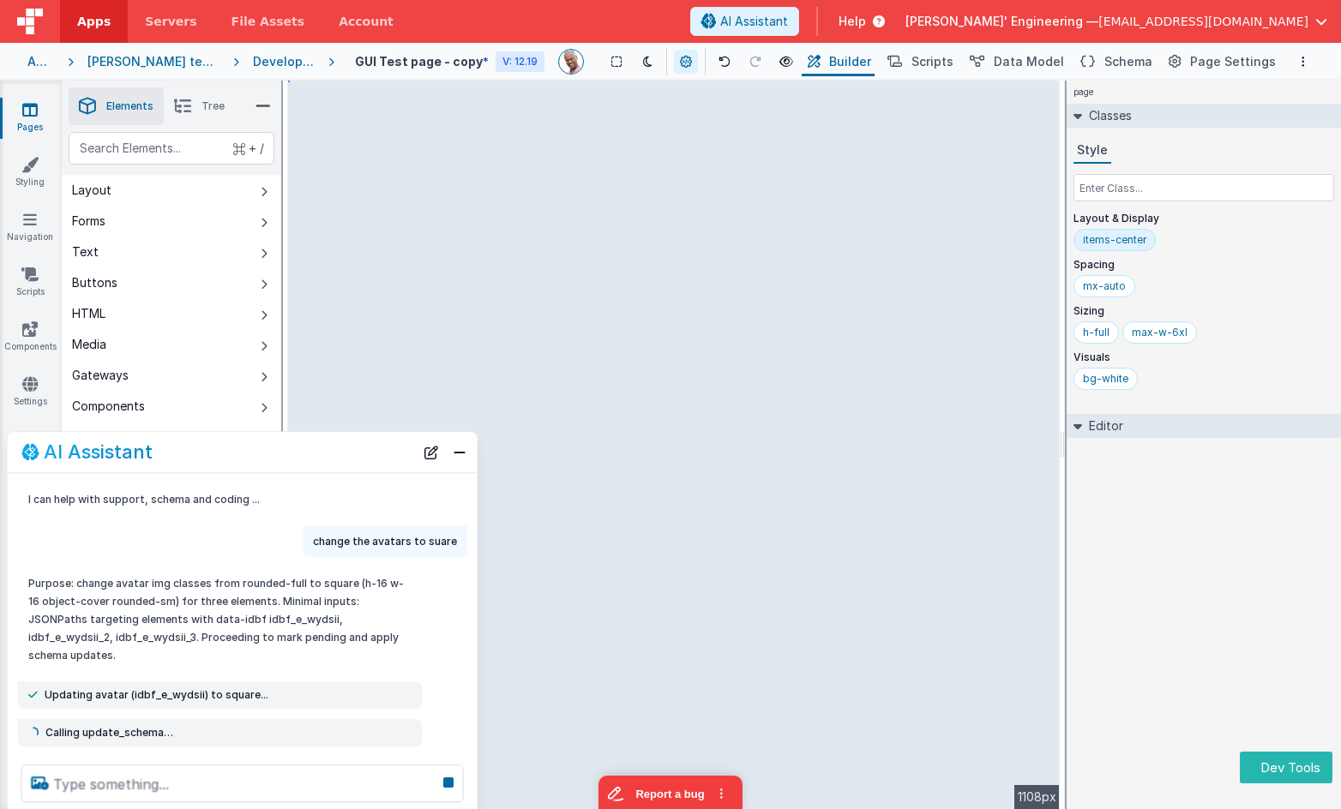
drag, startPoint x: 371, startPoint y: 433, endPoint x: 364, endPoint y: 454, distance: 22.0
click at [364, 454] on div "AI Assistant" at bounding box center [217, 452] width 393 height 21
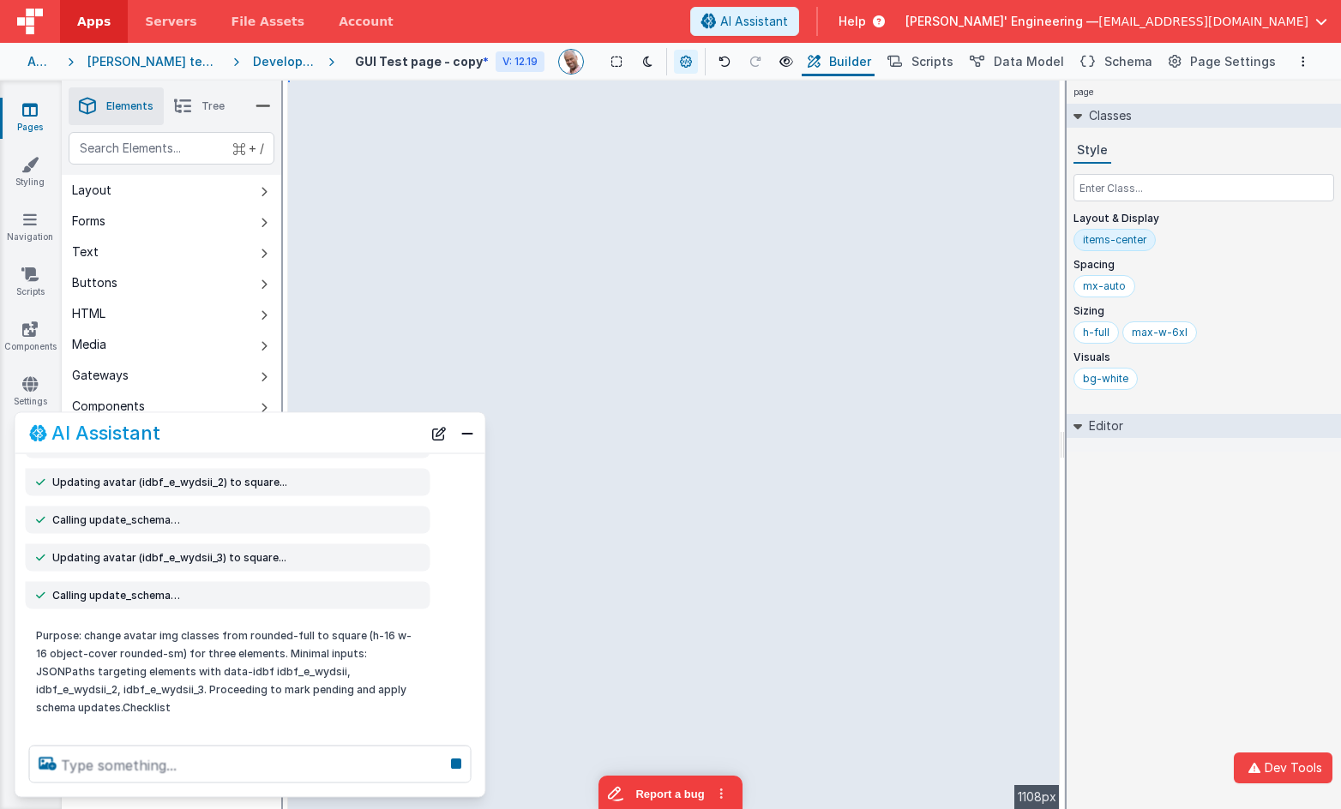
scroll to position [280, 0]
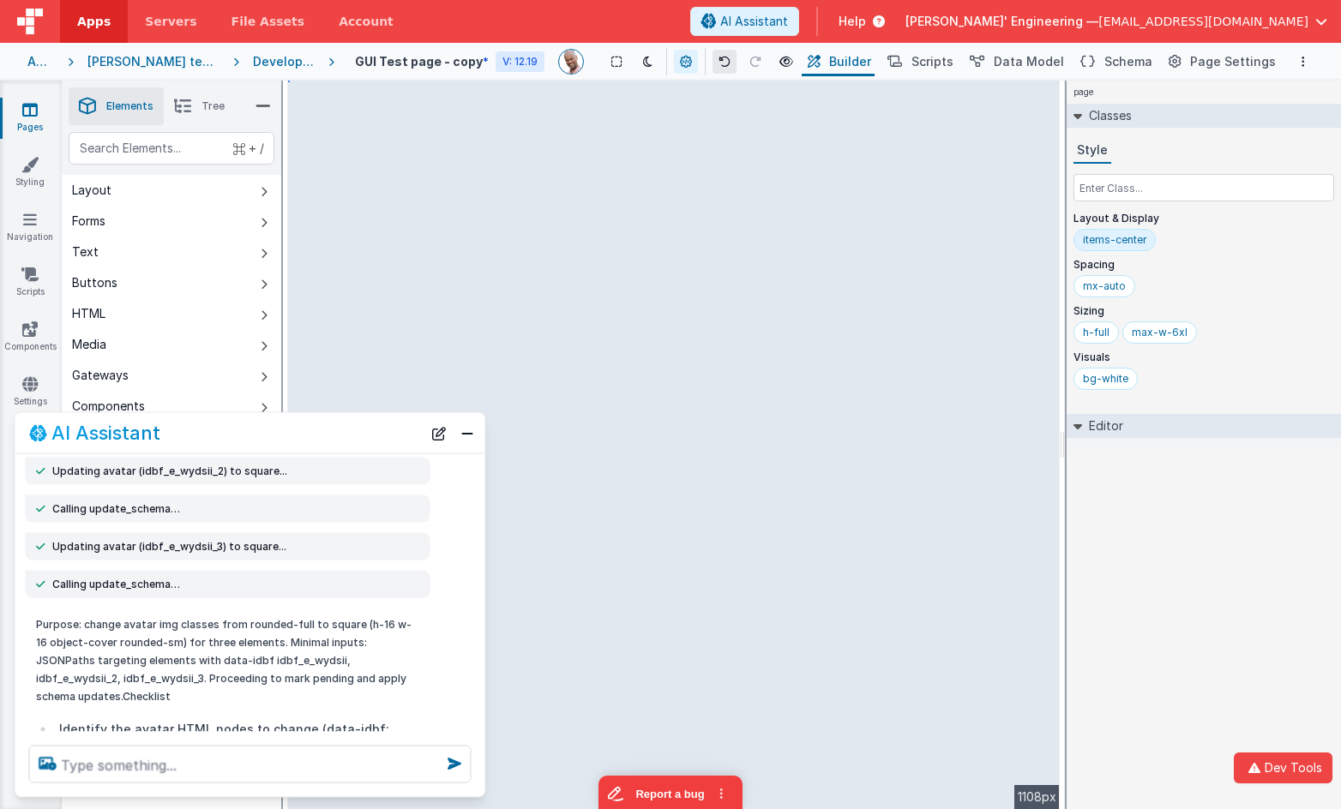
click at [730, 59] on icon at bounding box center [724, 62] width 12 height 12
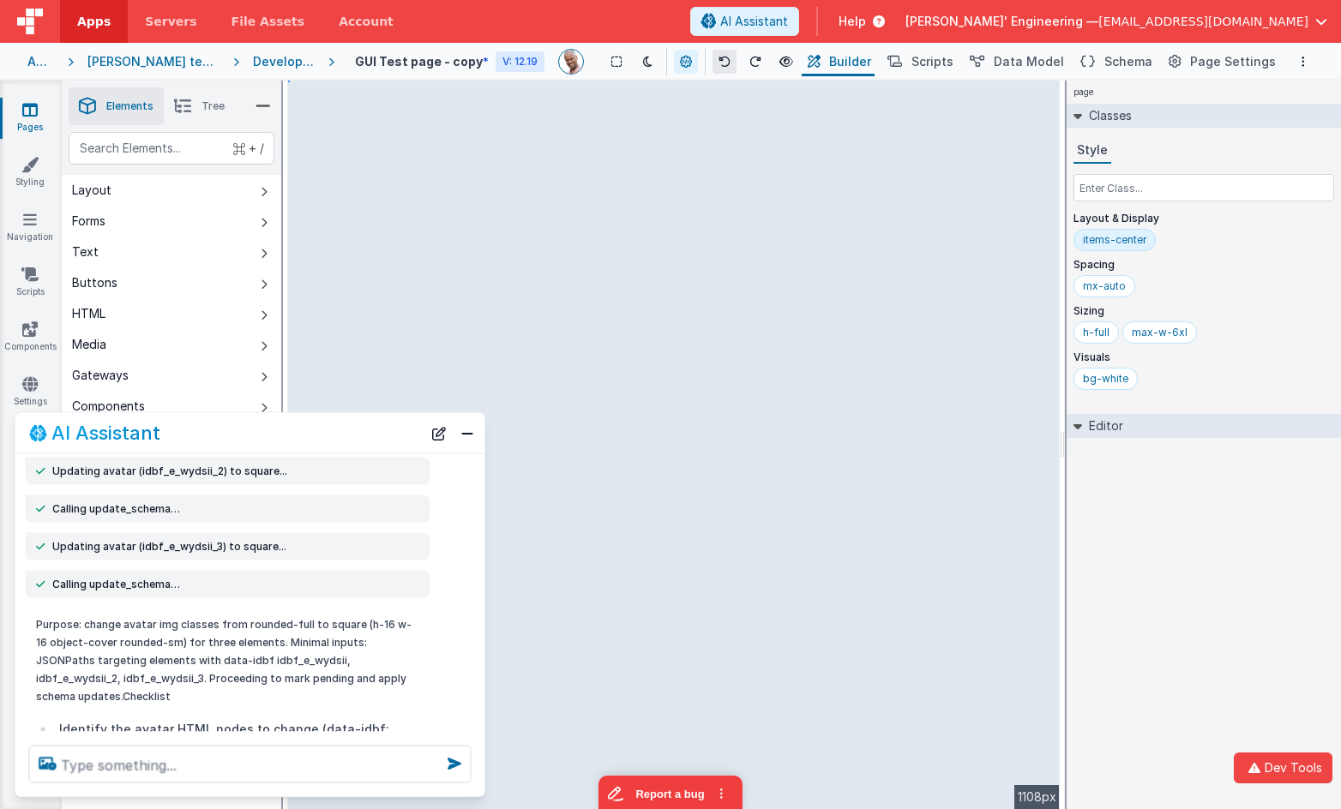
click at [730, 59] on icon at bounding box center [724, 62] width 12 height 12
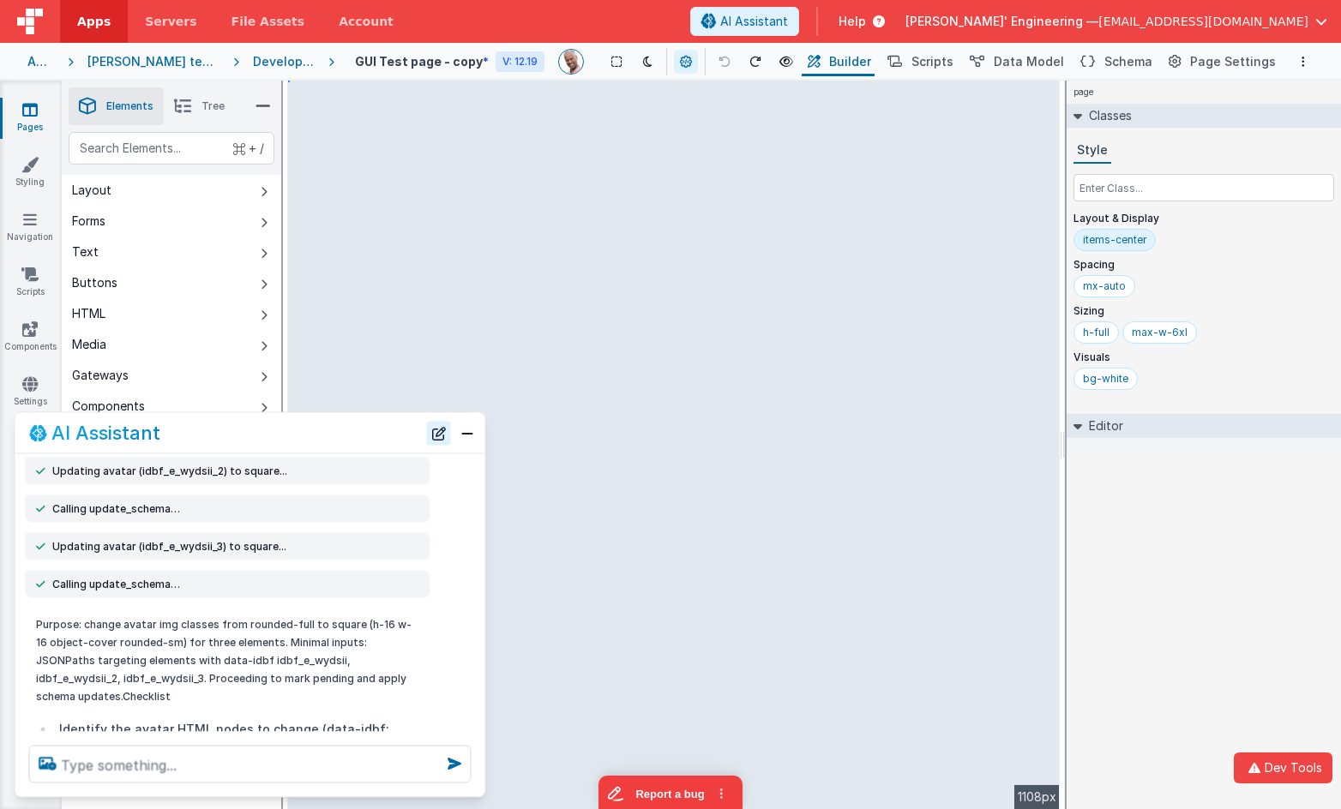
click at [439, 437] on button "New Chat" at bounding box center [439, 433] width 24 height 24
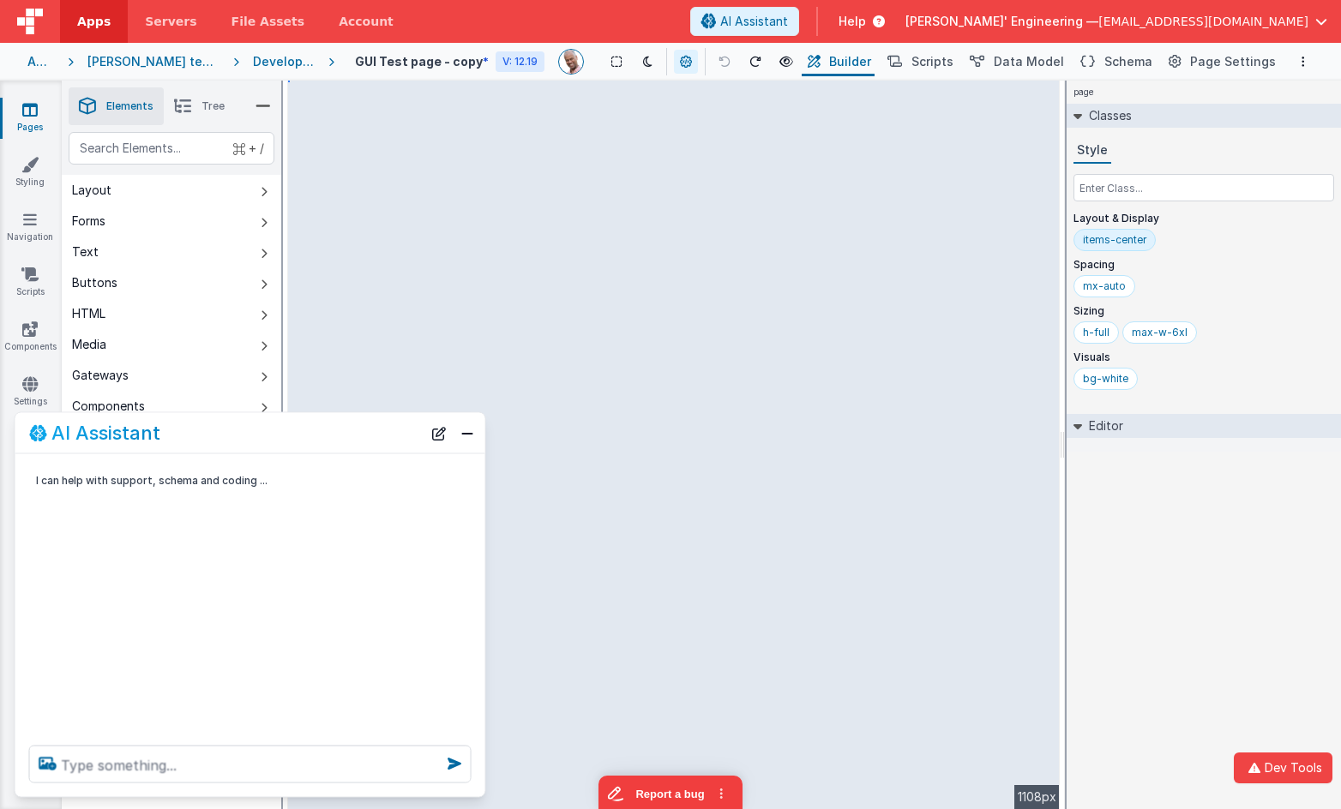
scroll to position [0, 0]
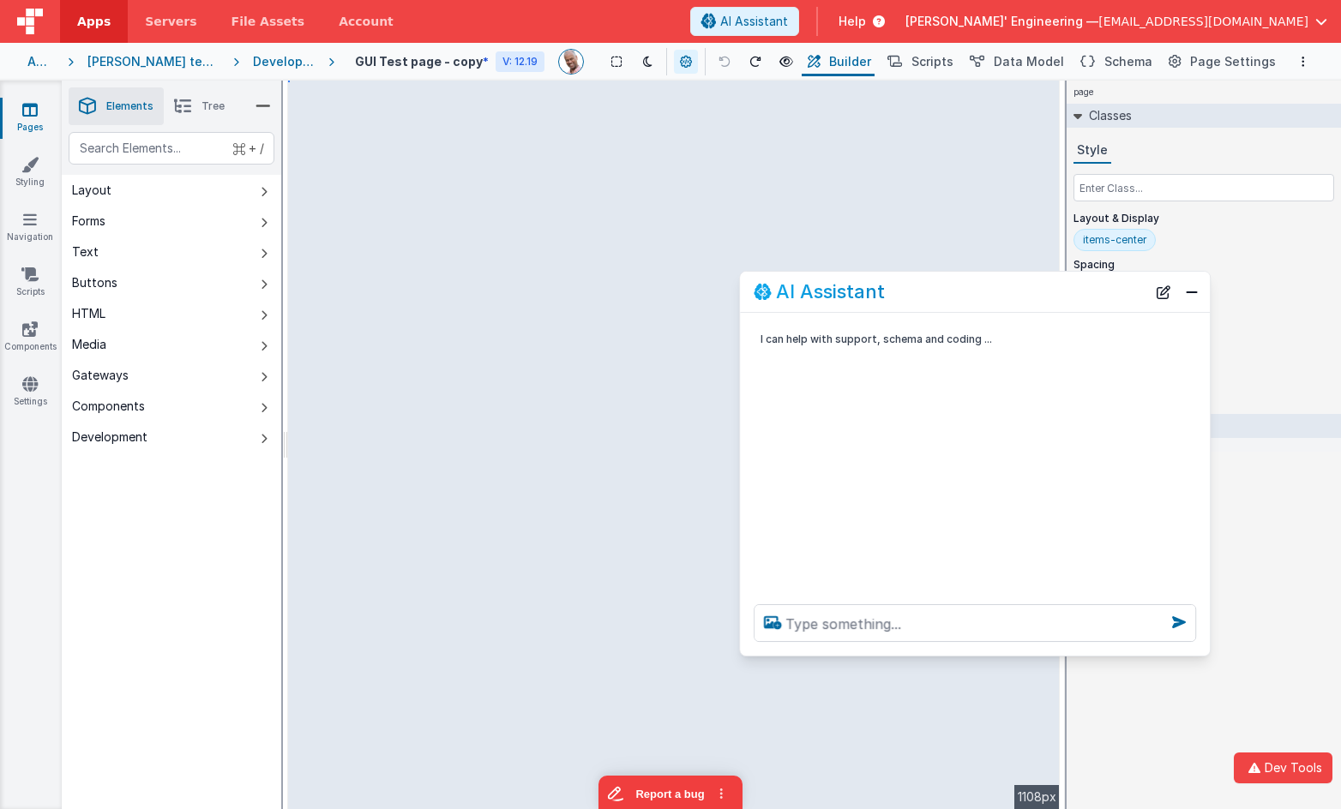
drag, startPoint x: 1043, startPoint y: 285, endPoint x: 928, endPoint y: 302, distance: 116.2
click at [1046, 281] on div "AI Assistant" at bounding box center [950, 291] width 393 height 21
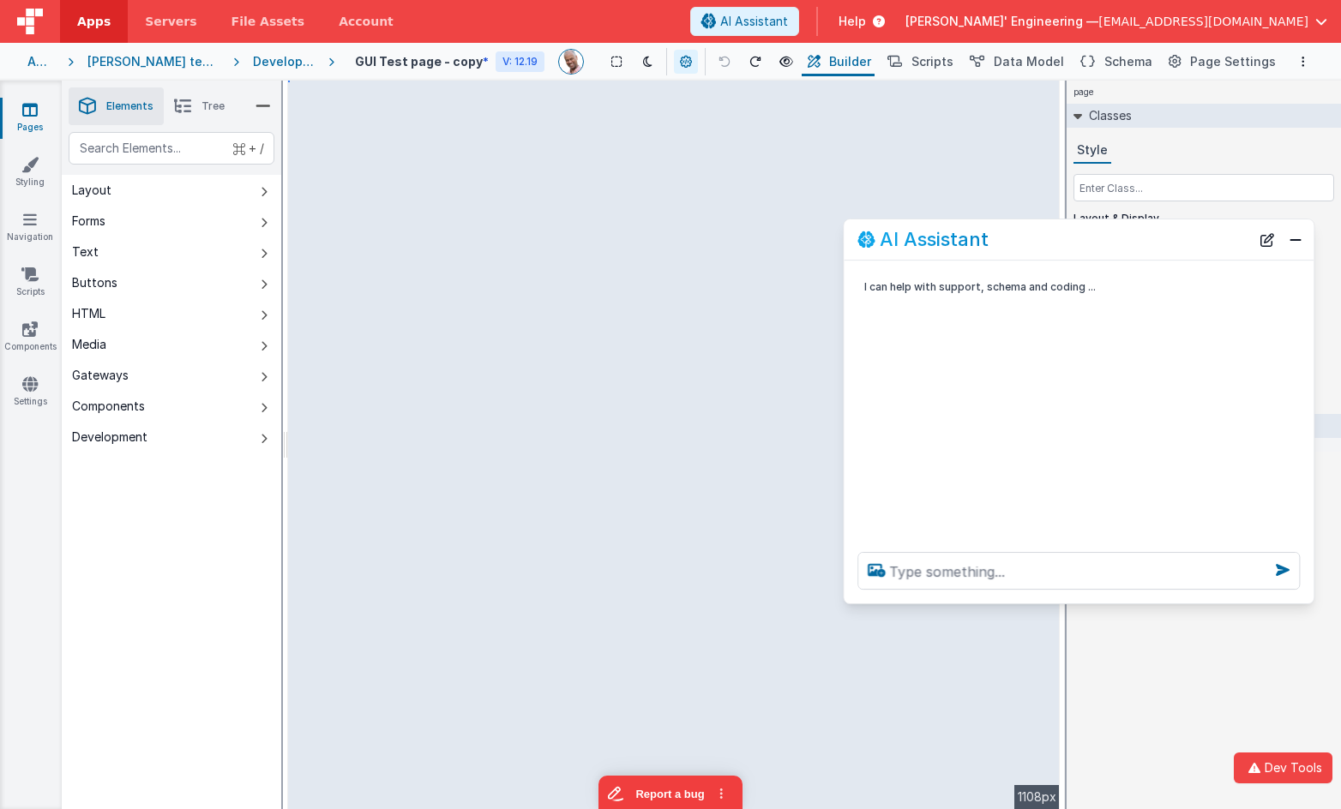
drag, startPoint x: 1147, startPoint y: 253, endPoint x: 1157, endPoint y: 279, distance: 28.5
click at [1170, 240] on div "AI Assistant" at bounding box center [1053, 240] width 393 height 21
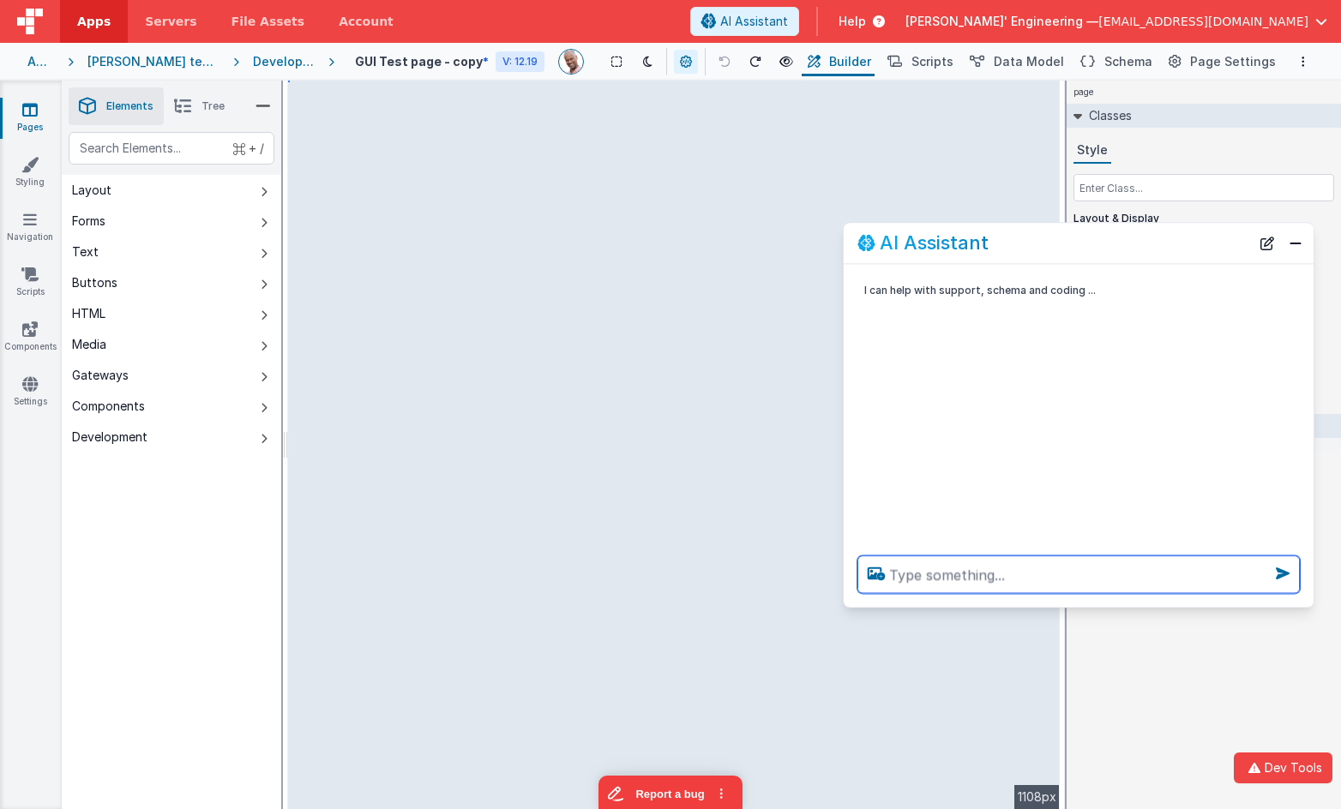
click at [1069, 581] on textarea at bounding box center [1078, 575] width 442 height 38
type textarea "c"
type textarea "change each card to a different shad eof blue"
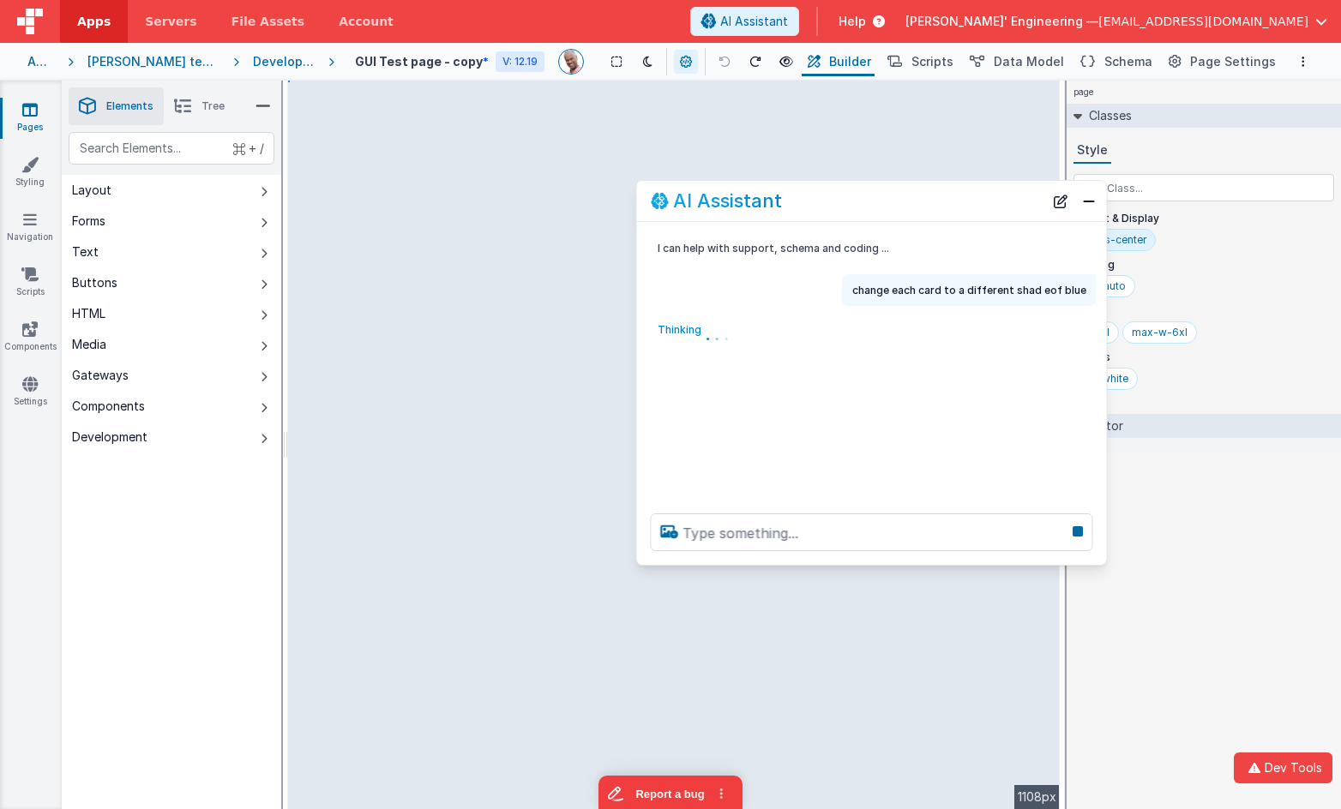
drag, startPoint x: 965, startPoint y: 255, endPoint x: 784, endPoint y: 207, distance: 186.9
click at [780, 207] on div "AI Assistant" at bounding box center [872, 201] width 470 height 40
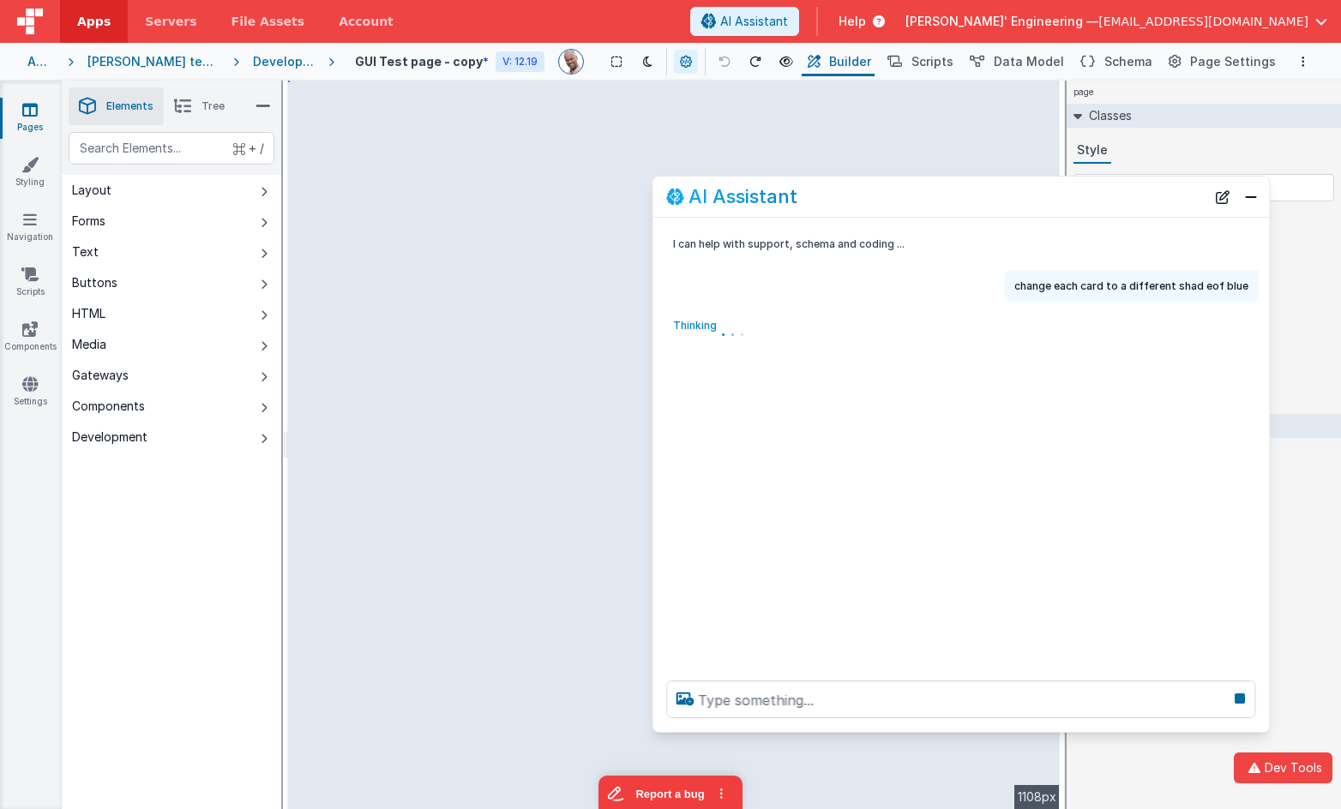
drag, startPoint x: 1119, startPoint y: 558, endPoint x: 1265, endPoint y: 726, distance: 222.4
click at [1265, 730] on div at bounding box center [960, 699] width 616 height 65
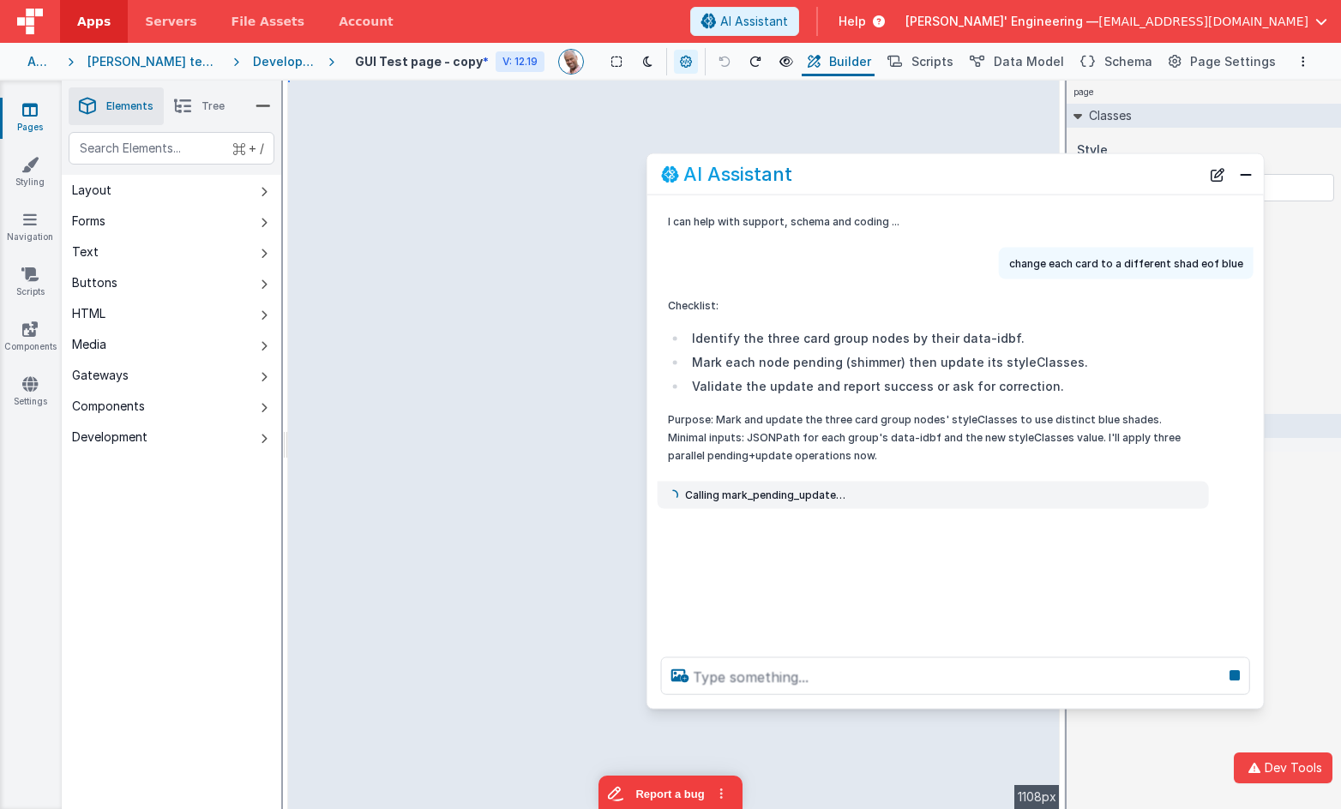
drag, startPoint x: 850, startPoint y: 195, endPoint x: 844, endPoint y: 171, distance: 24.7
click at [844, 171] on div "AI Assistant" at bounding box center [930, 174] width 539 height 21
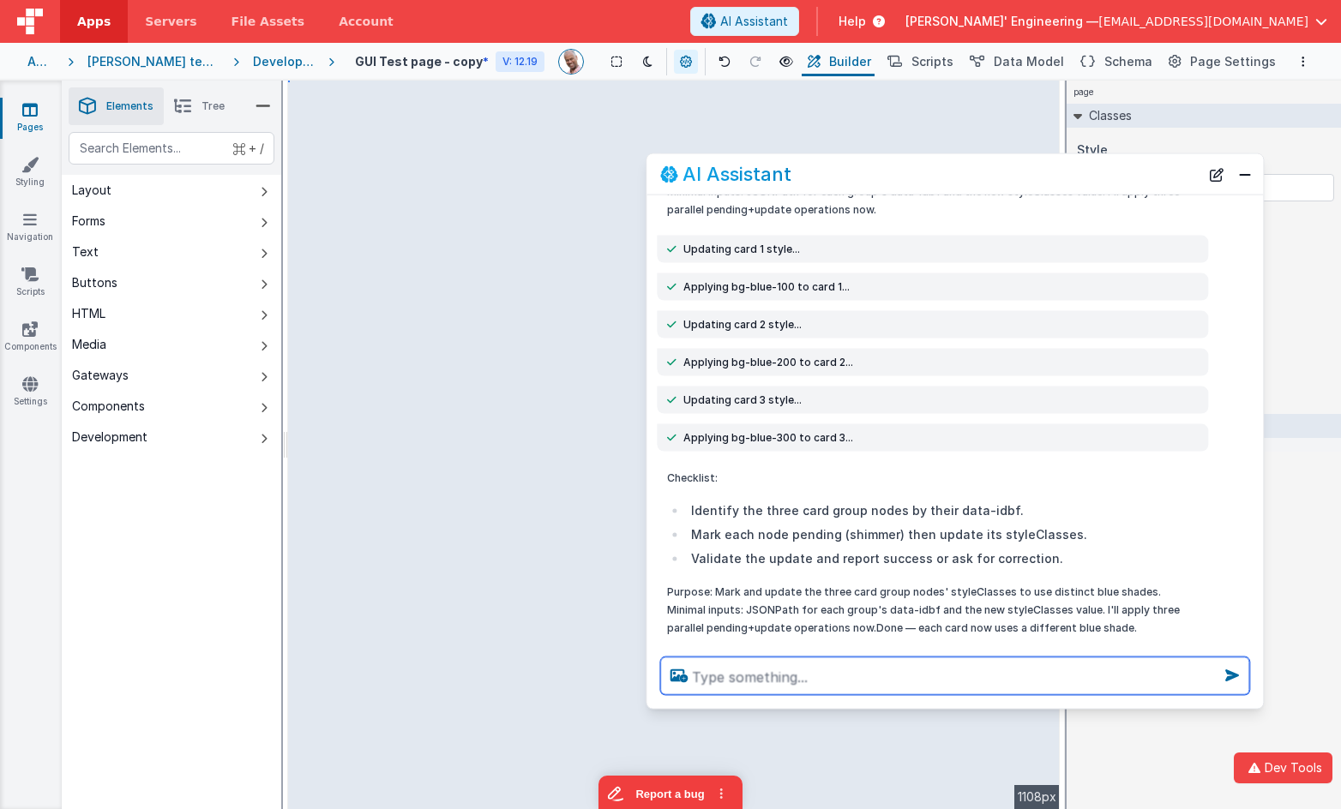
scroll to position [245, 0]
click at [751, 674] on textarea at bounding box center [954, 677] width 589 height 38
type textarea "add a fade left to right for each one"
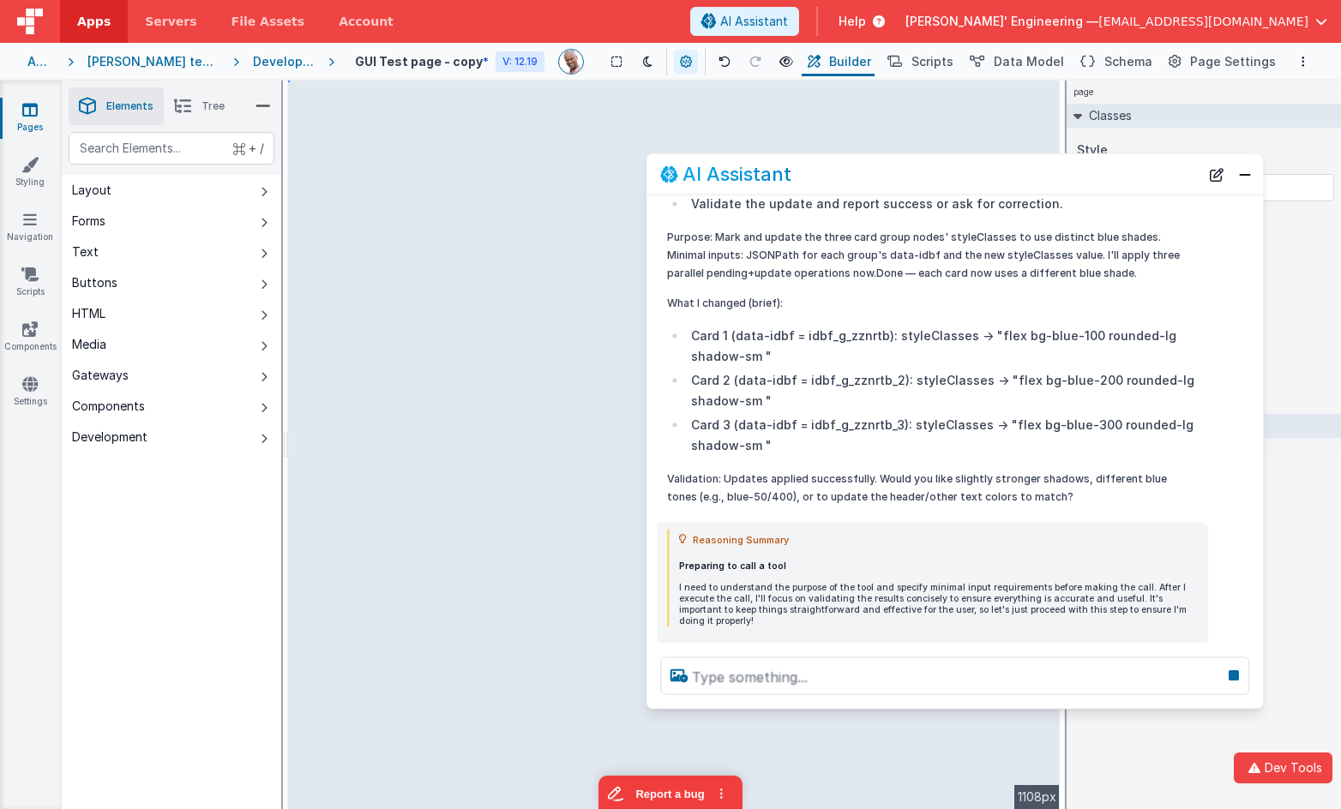
scroll to position [742, 0]
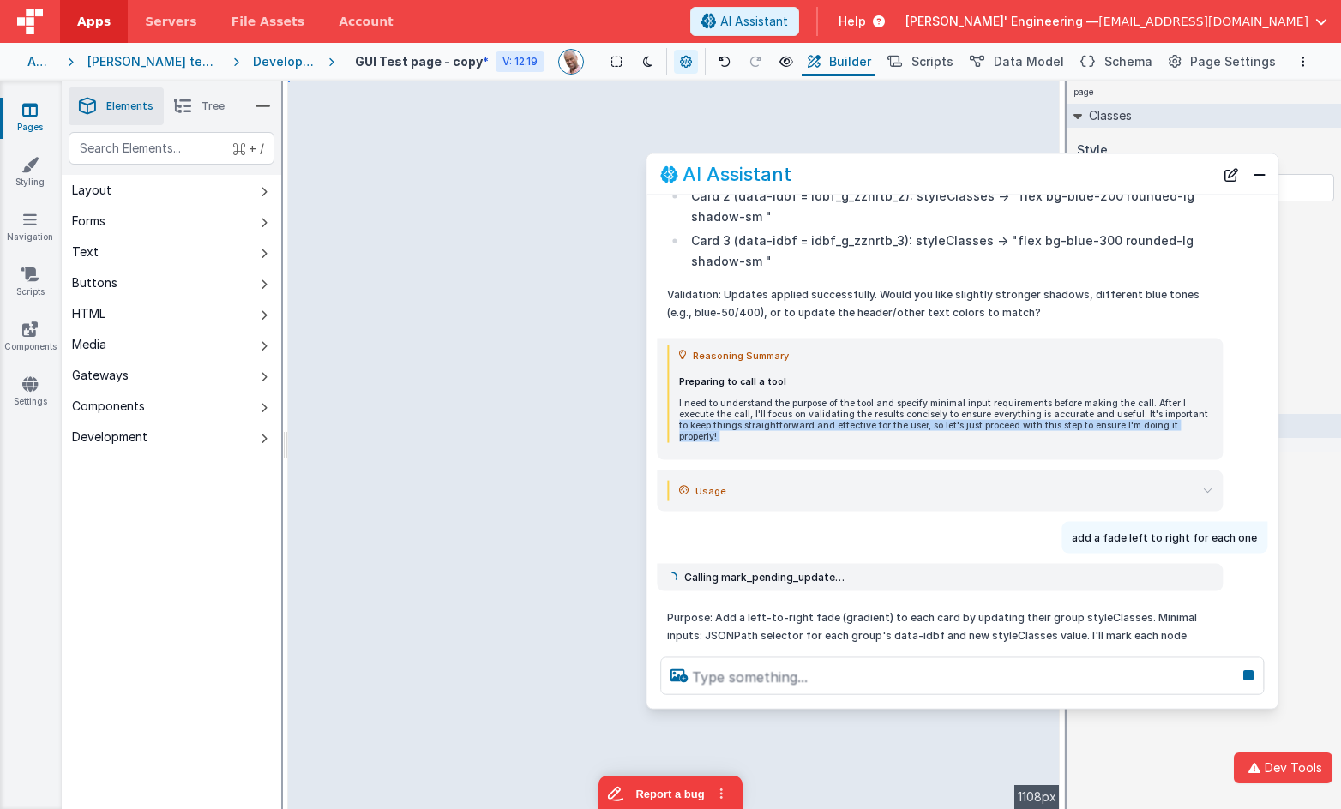
drag, startPoint x: 1261, startPoint y: 456, endPoint x: 1277, endPoint y: 455, distance: 16.3
click at [1277, 455] on div "I can help with support, schema and coding ... change each card to a different …" at bounding box center [961, 419] width 631 height 448
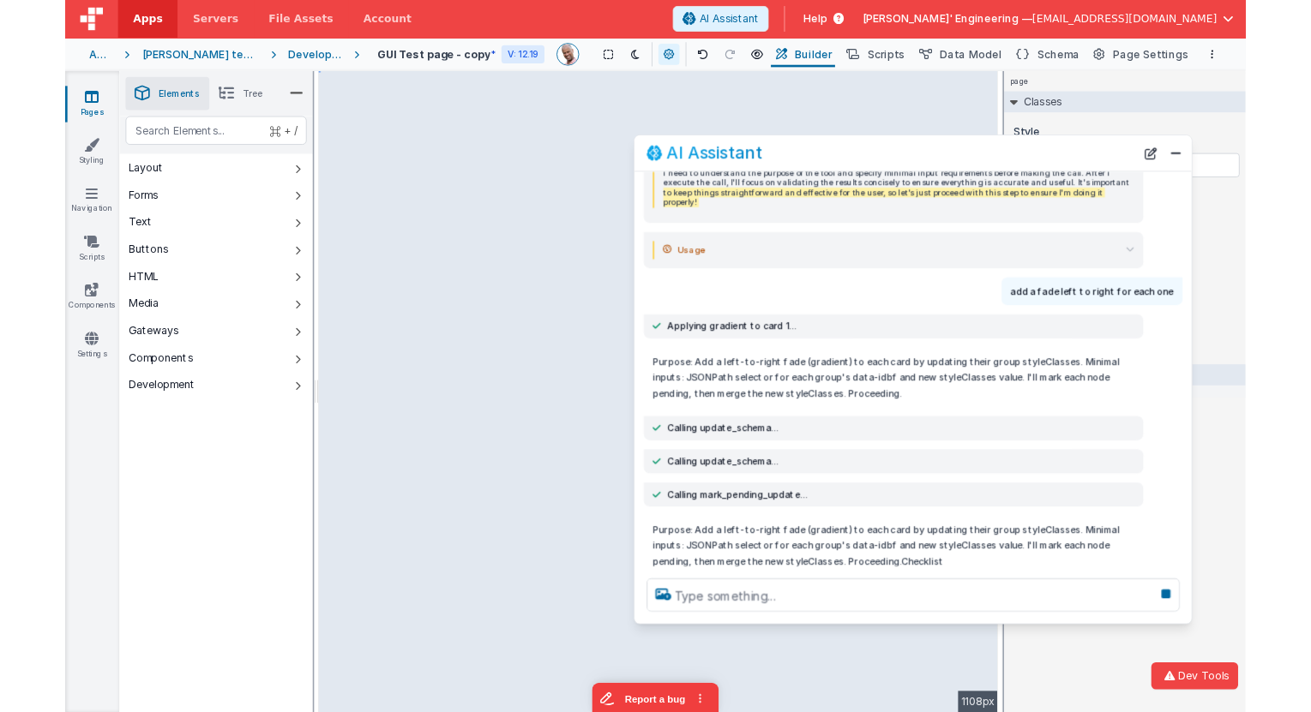
scroll to position [1028, 0]
